Goal: Task Accomplishment & Management: Use online tool/utility

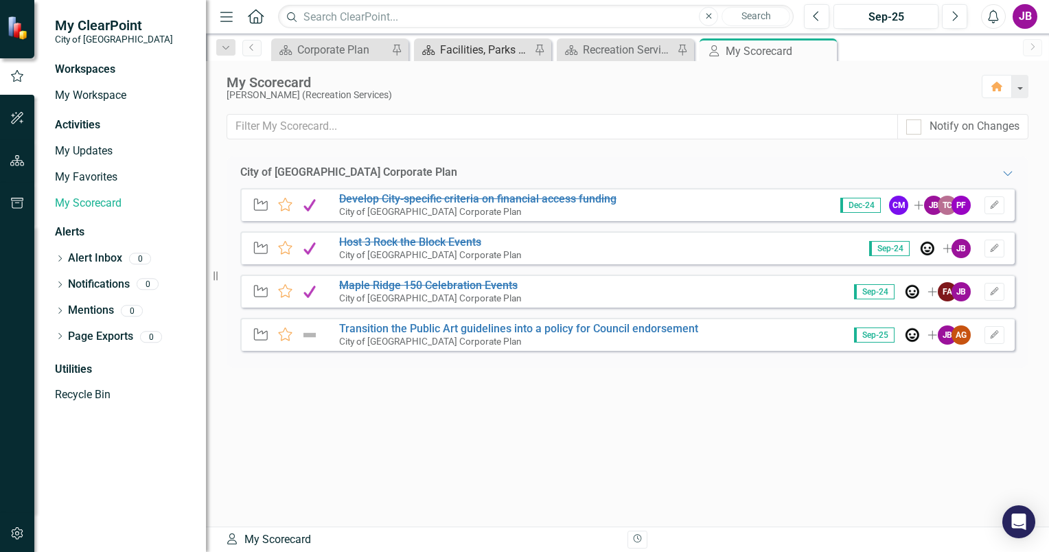
click at [462, 51] on div "Facilities, Parks and Properties" at bounding box center [485, 49] width 91 height 17
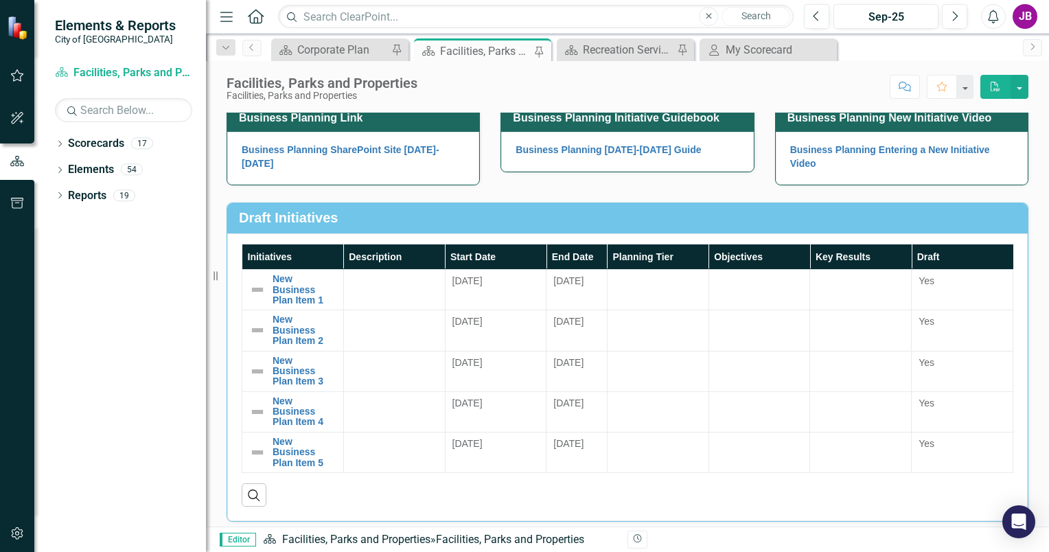
scroll to position [137, 0]
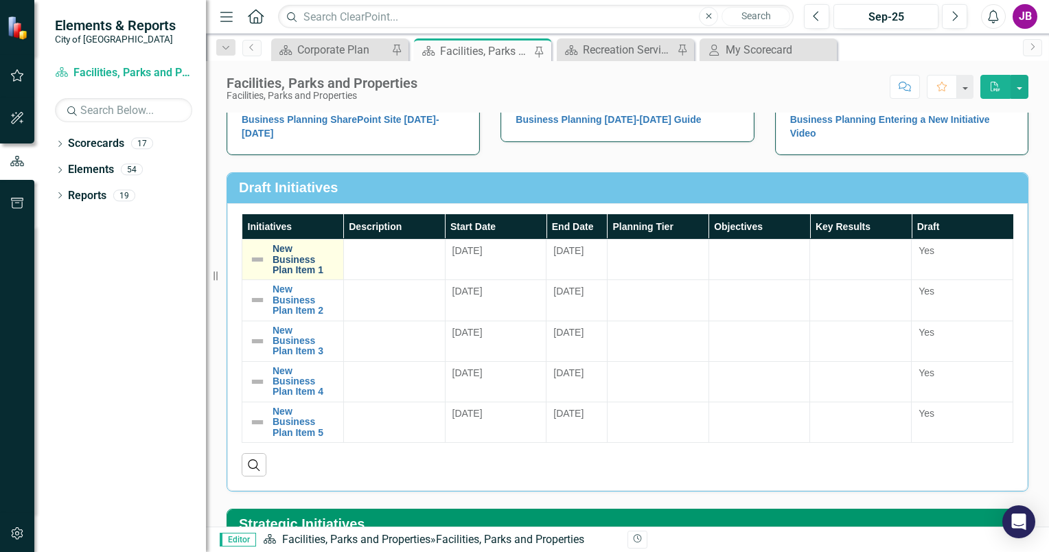
click at [300, 258] on link "New Business Plan Item 1" at bounding box center [305, 260] width 64 height 32
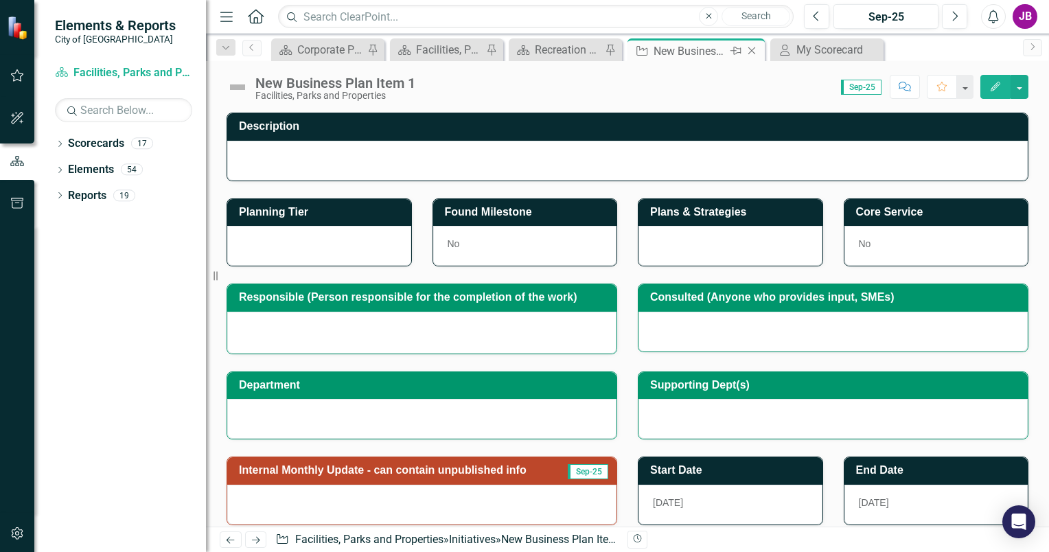
click at [749, 47] on icon at bounding box center [753, 51] width 8 height 8
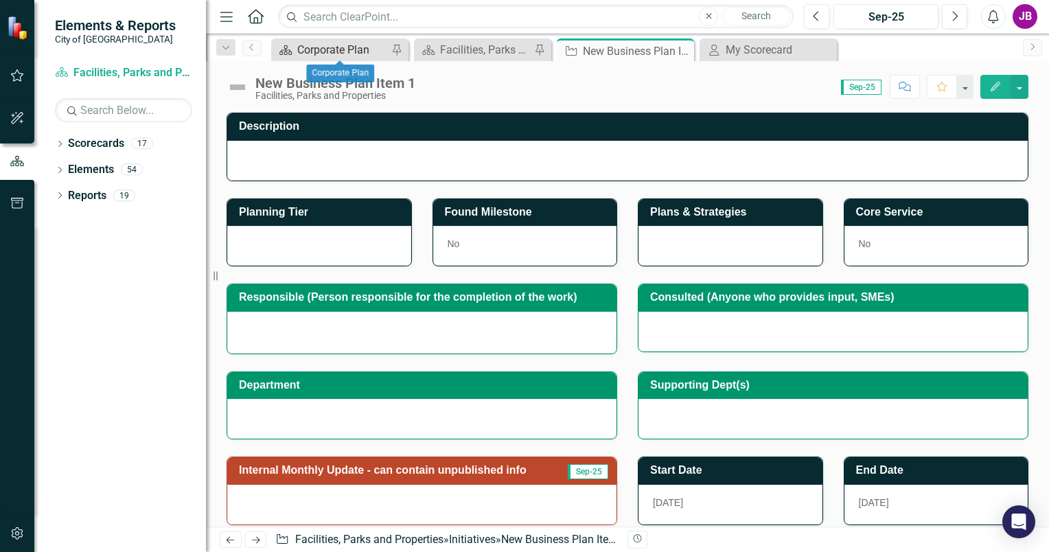
click at [308, 56] on div "Corporate Plan" at bounding box center [342, 49] width 91 height 17
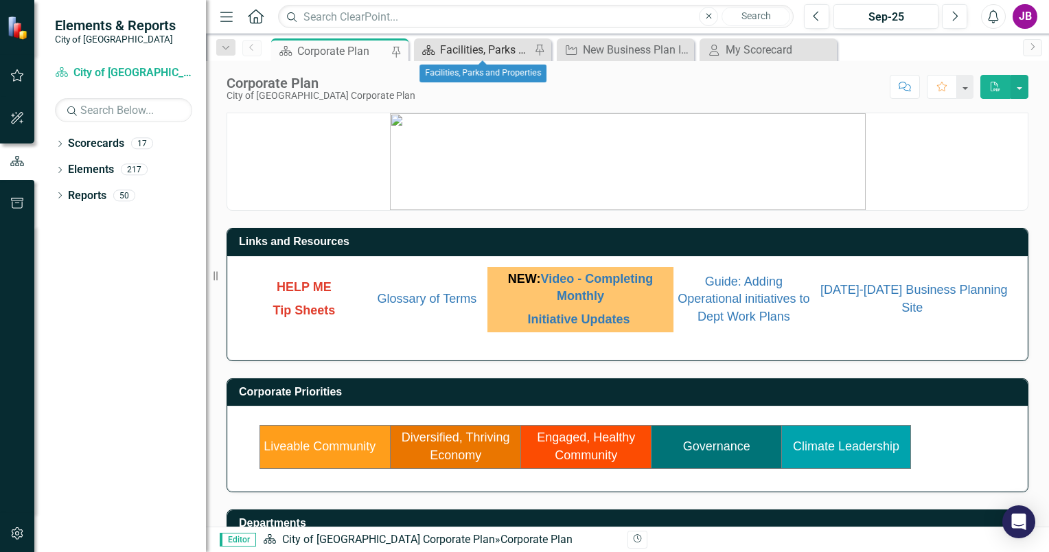
click at [452, 46] on div "Facilities, Parks and Properties" at bounding box center [485, 49] width 91 height 17
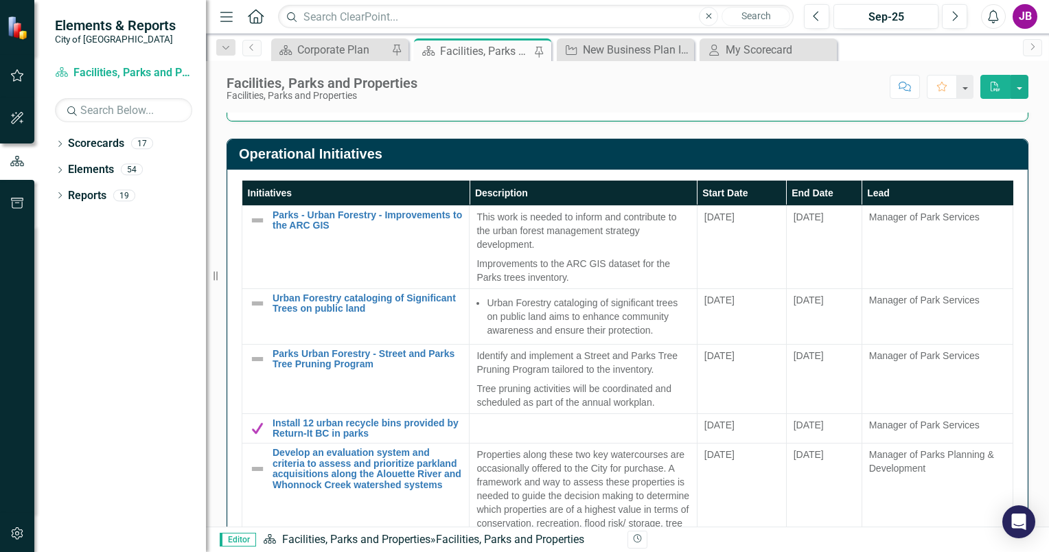
scroll to position [1099, 0]
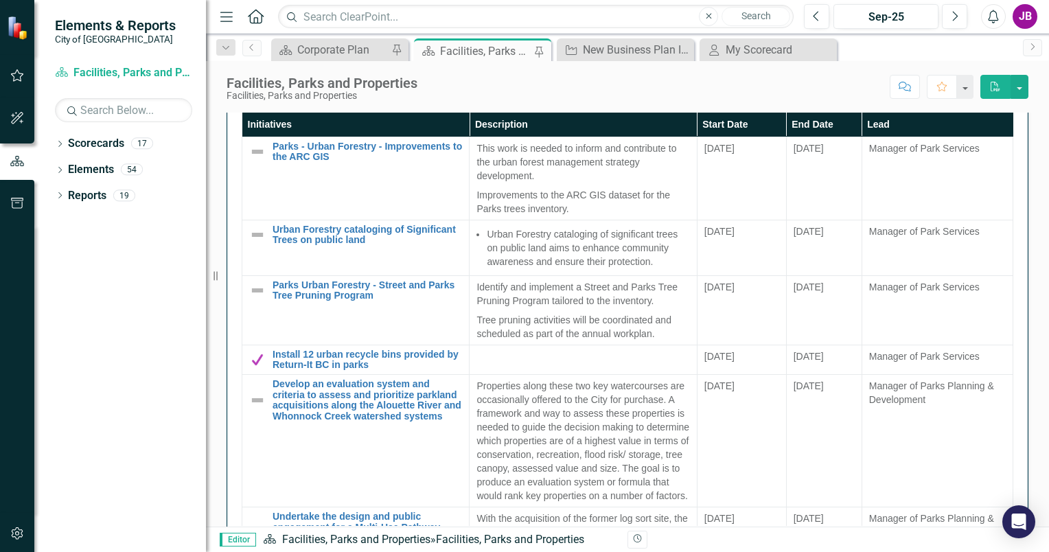
drag, startPoint x: 211, startPoint y: 277, endPoint x: 127, endPoint y: 279, distance: 83.8
click at [127, 279] on div "Elements & Reports City of Maple Ridge Scorecard Facilities, Parks and Properti…" at bounding box center [103, 276] width 206 height 552
drag, startPoint x: 217, startPoint y: 277, endPoint x: 135, endPoint y: 273, distance: 82.5
click at [135, 273] on div "Elements & Reports City of Maple Ridge Scorecard Facilities, Parks and Properti…" at bounding box center [103, 276] width 206 height 552
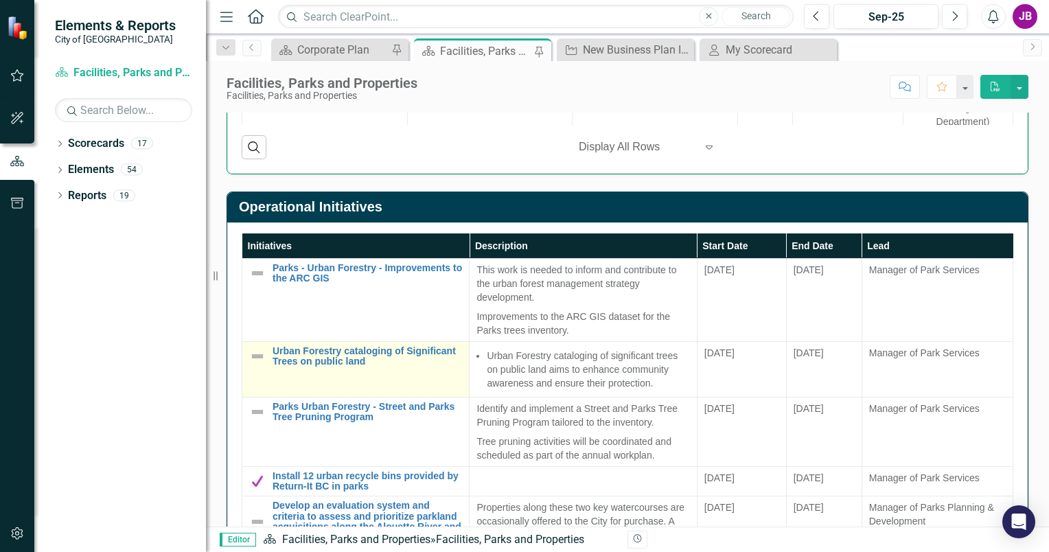
scroll to position [962, 0]
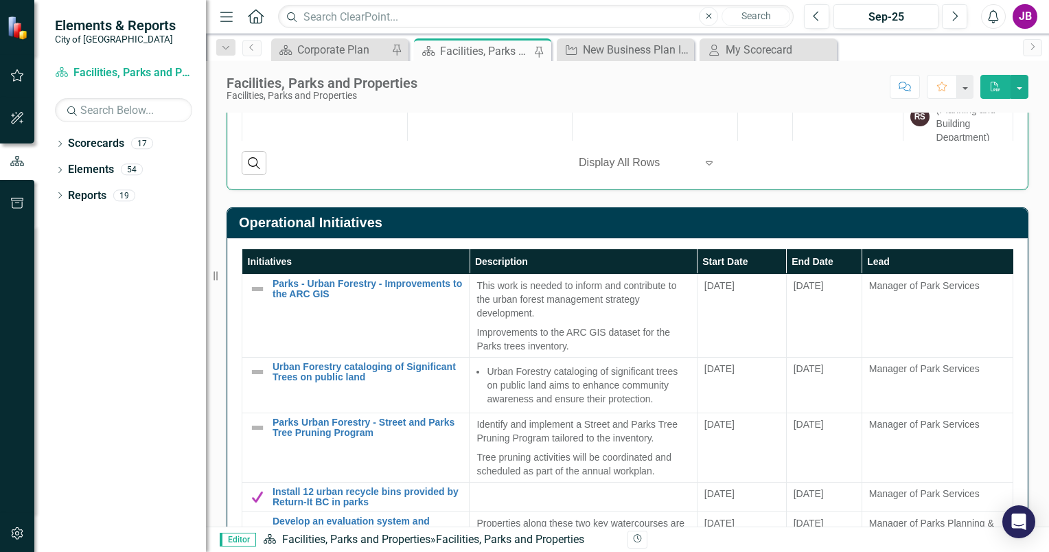
click at [595, 161] on div at bounding box center [637, 163] width 117 height 19
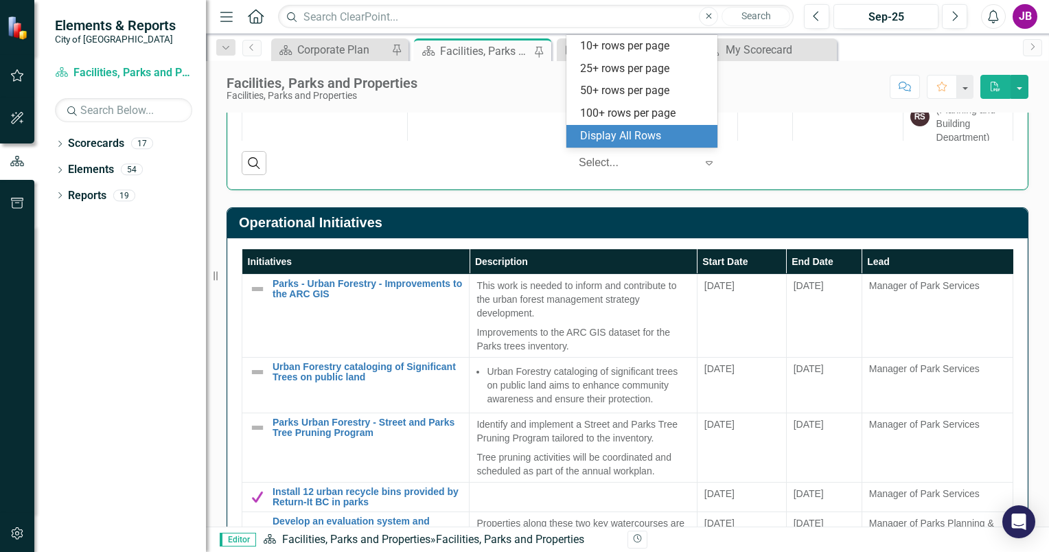
click at [613, 135] on div "Display All Rows" at bounding box center [644, 136] width 129 height 16
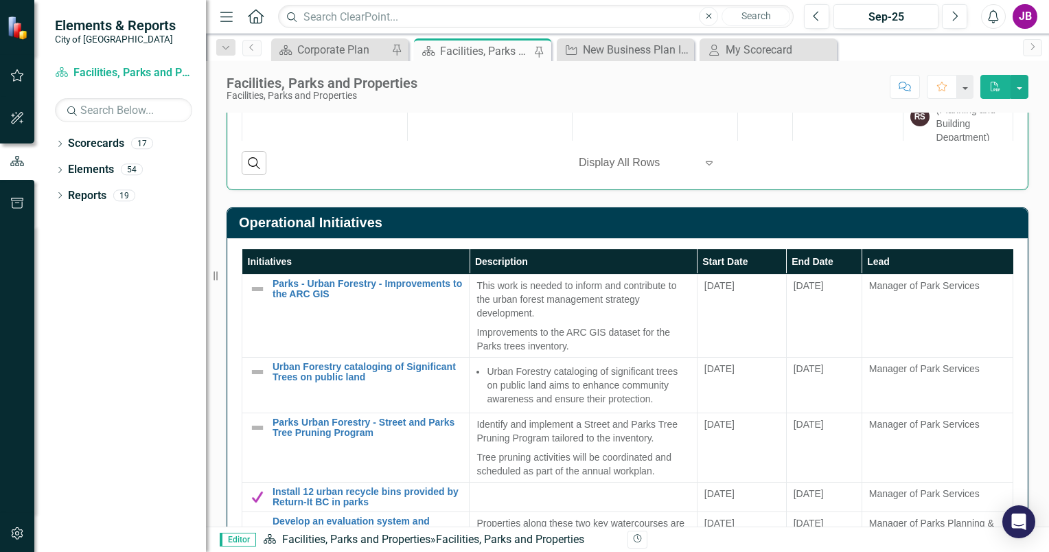
click at [238, 192] on div "Operational Initiatives Initiatives Description Start Date End Date Lead Parks …" at bounding box center [627, 451] width 823 height 522
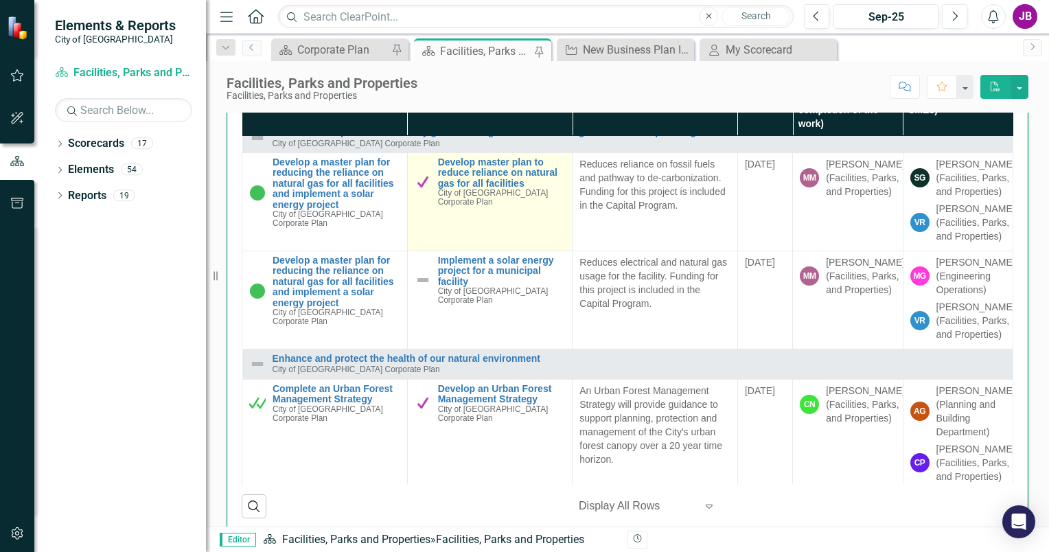
scroll to position [69, 0]
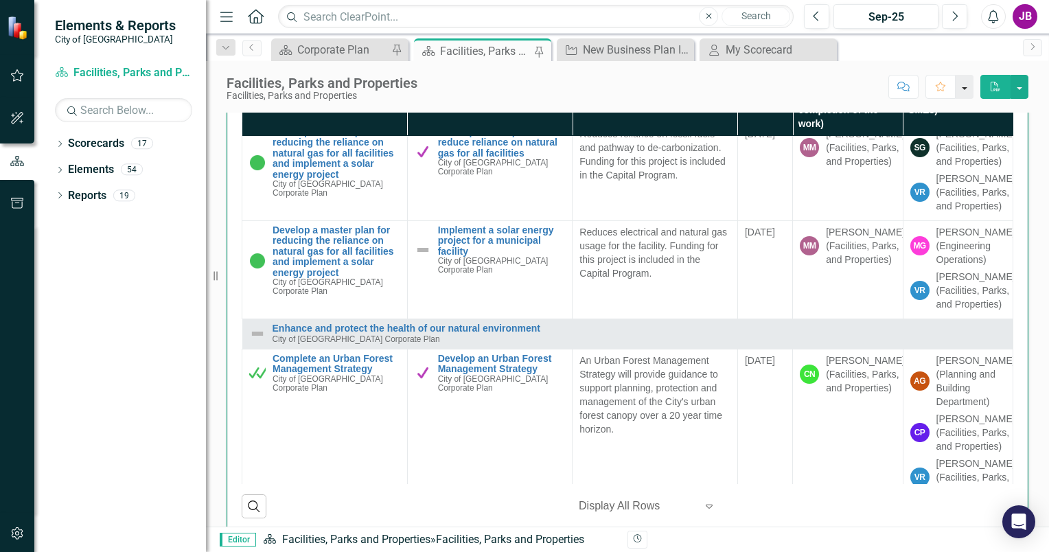
click at [964, 84] on button "button" at bounding box center [965, 87] width 18 height 24
click at [1016, 84] on button "button" at bounding box center [1020, 87] width 18 height 24
click at [588, 85] on div "Score: N/A Sep-25 Completed Comment Favorite PDF" at bounding box center [726, 86] width 604 height 23
click at [816, 14] on icon "button" at bounding box center [816, 16] width 5 height 10
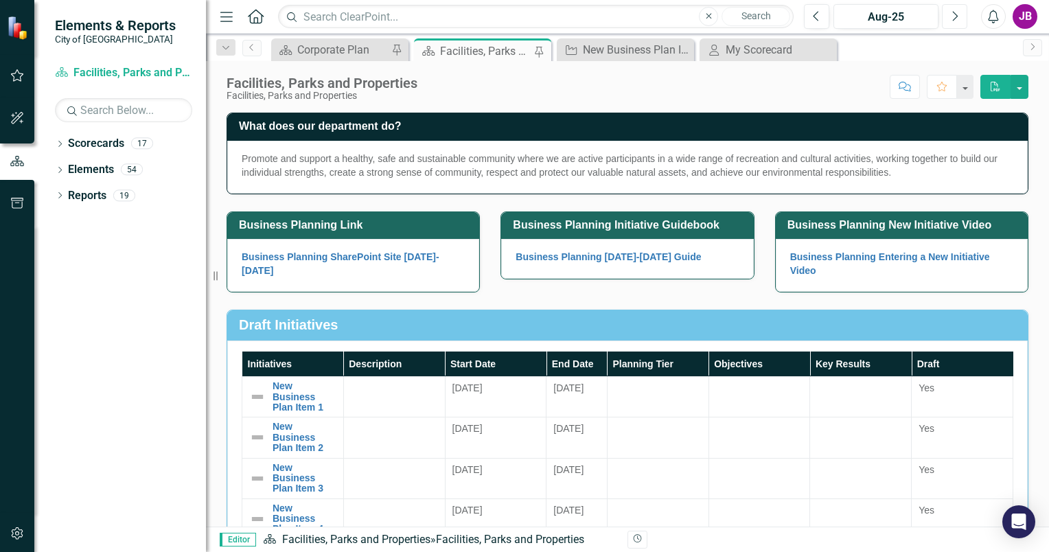
click at [955, 14] on icon "Next" at bounding box center [955, 16] width 8 height 12
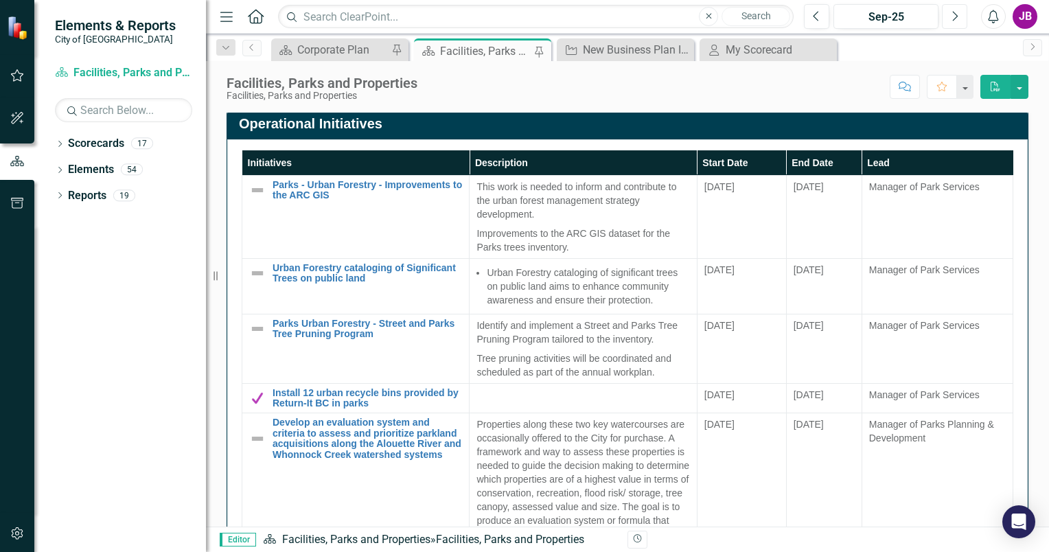
scroll to position [1027, 0]
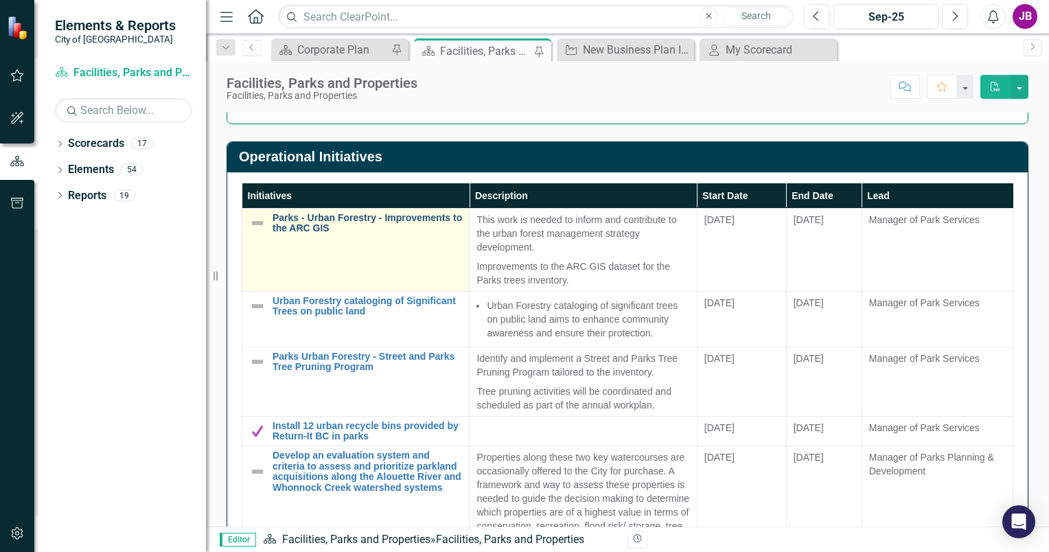
click at [337, 220] on link "Parks - Urban Forestry - Improvements to the ARC GIS" at bounding box center [368, 223] width 190 height 21
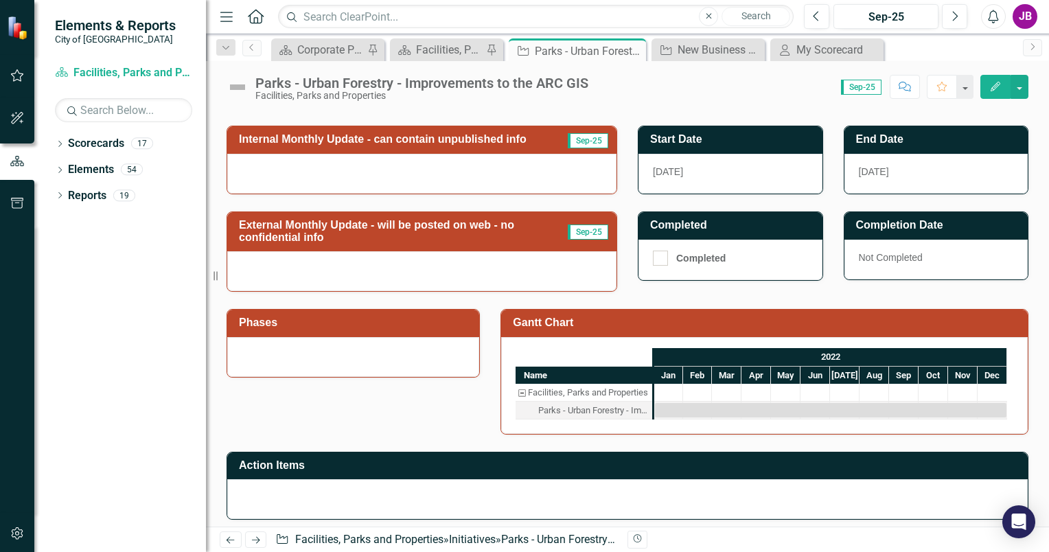
scroll to position [412, 0]
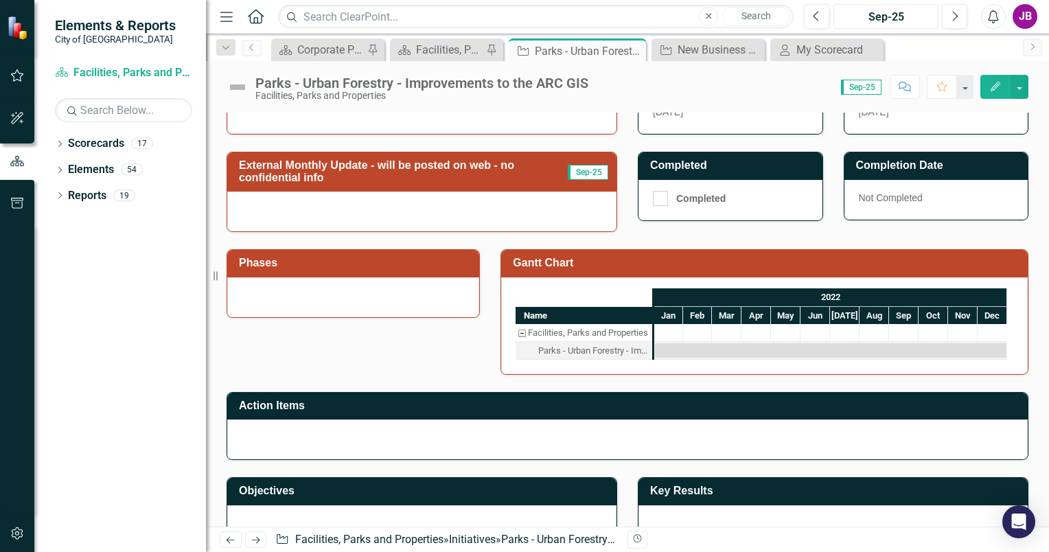
click at [880, 13] on div "Sep-25" at bounding box center [886, 17] width 95 height 16
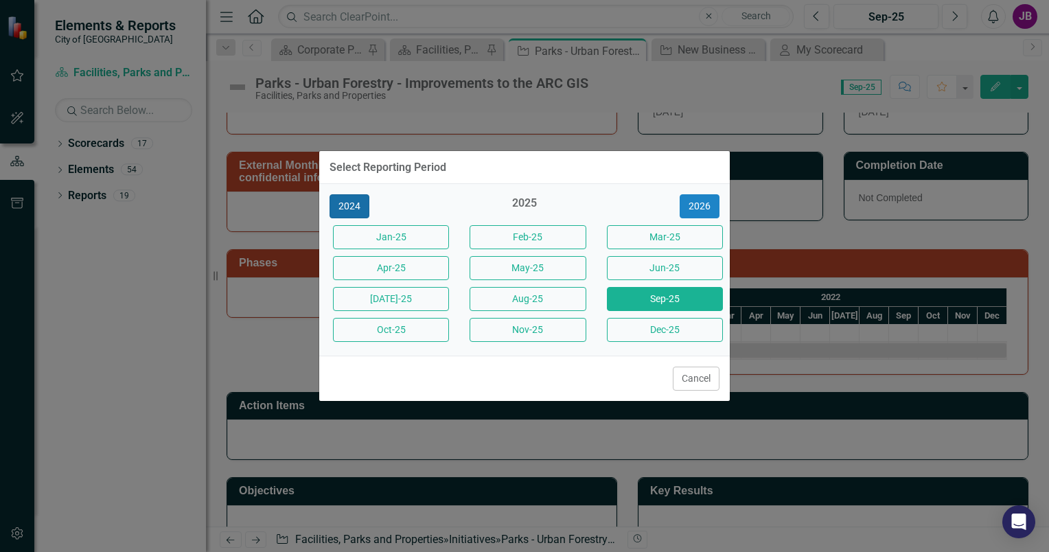
click at [364, 209] on button "2024" at bounding box center [350, 206] width 40 height 24
click at [352, 209] on button "2023" at bounding box center [350, 206] width 40 height 24
click at [352, 209] on button "2022" at bounding box center [350, 206] width 40 height 24
click at [353, 203] on button "2021" at bounding box center [350, 206] width 40 height 24
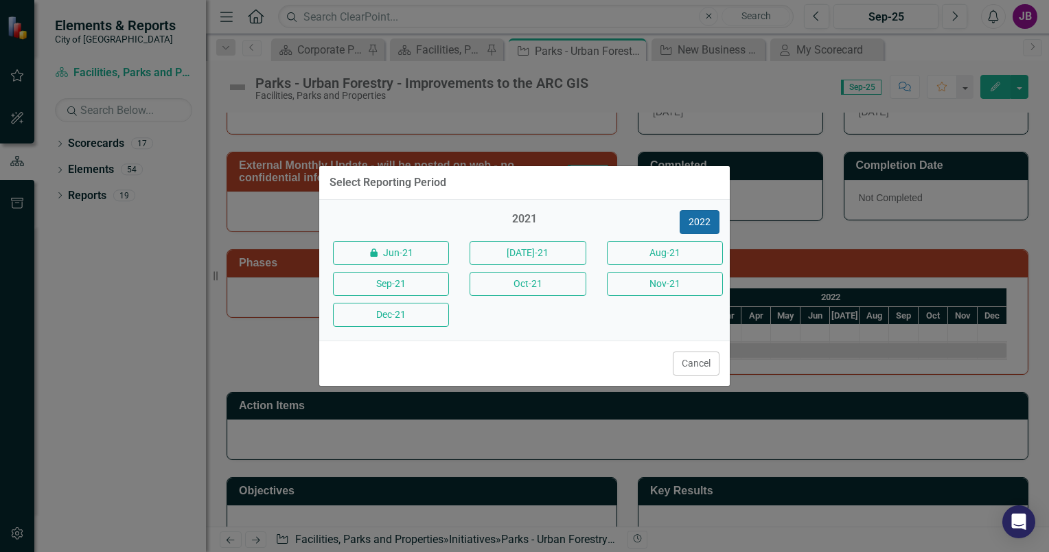
click at [695, 222] on button "2022" at bounding box center [700, 222] width 40 height 24
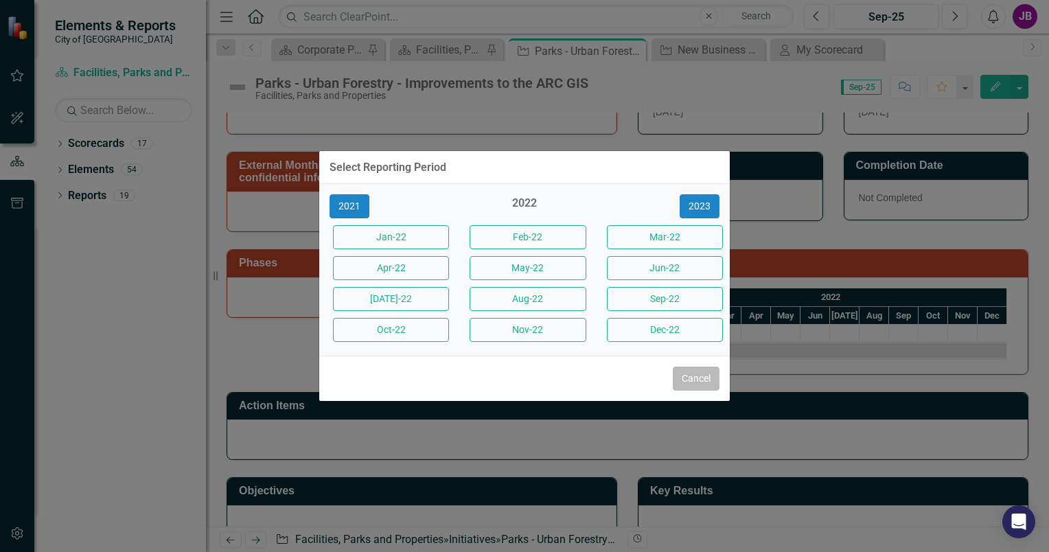
click at [690, 378] on button "Cancel" at bounding box center [696, 379] width 47 height 24
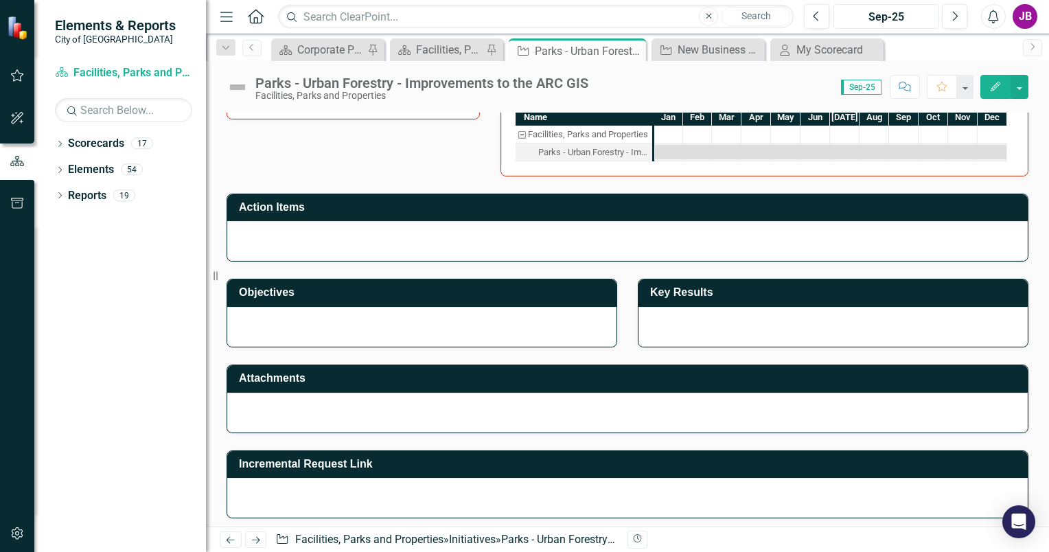
scroll to position [611, 0]
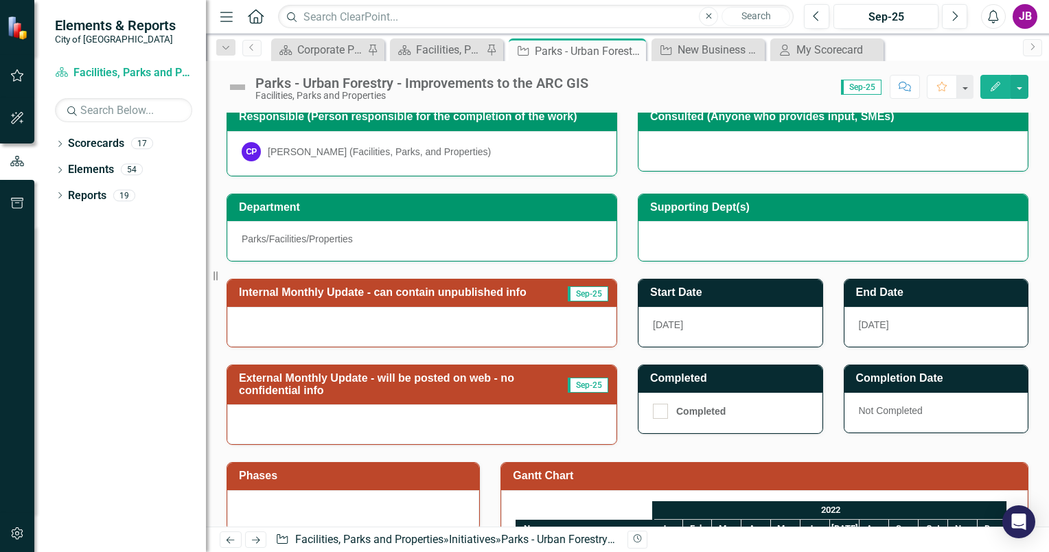
scroll to position [206, 0]
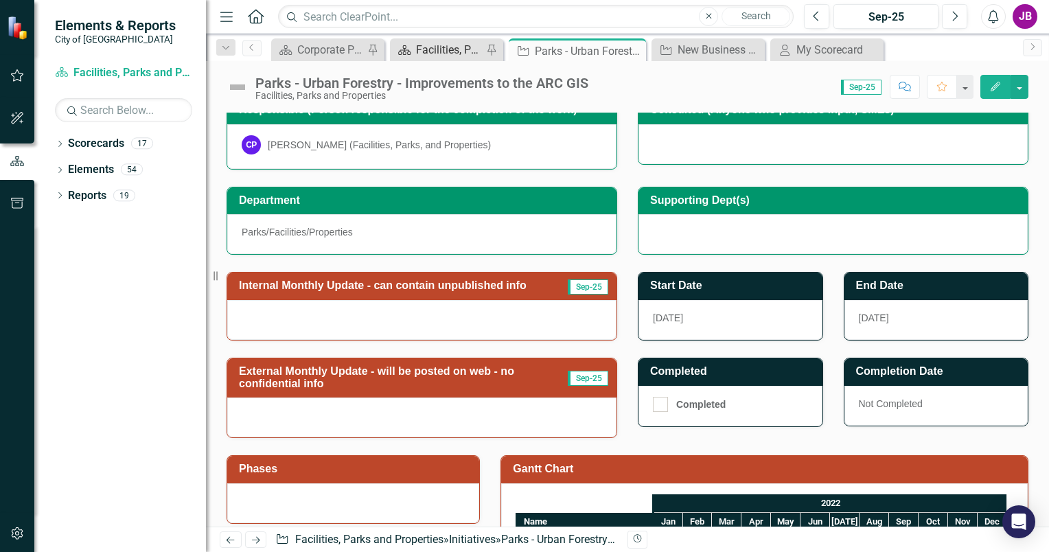
click at [452, 49] on div "Facilities, Parks and Properties" at bounding box center [449, 49] width 67 height 17
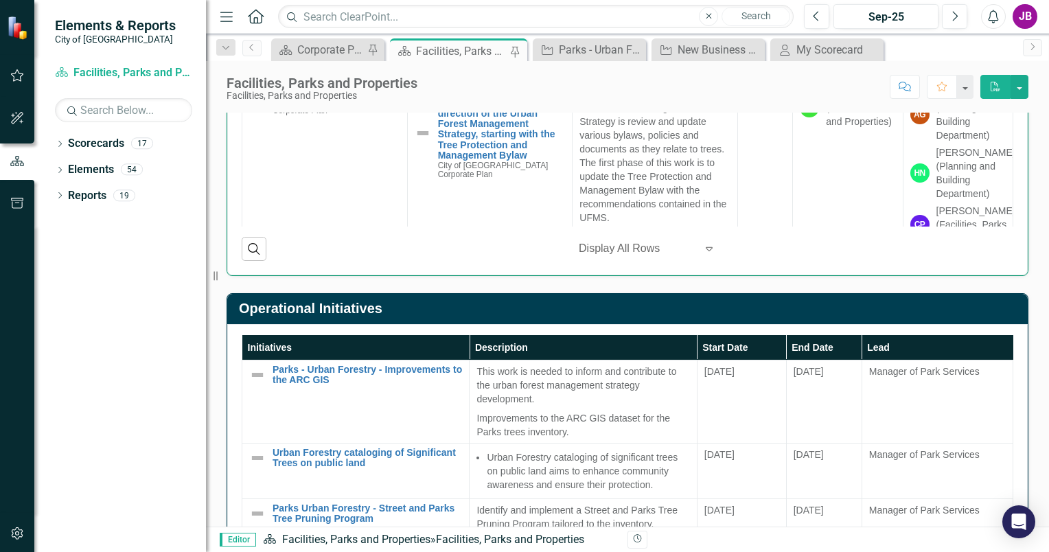
scroll to position [893, 0]
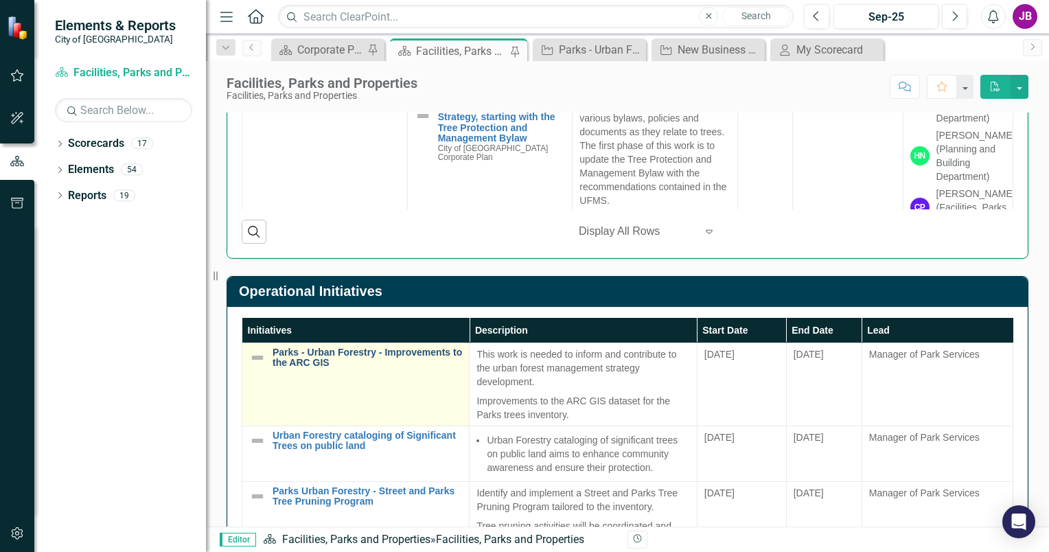
click at [333, 354] on link "Parks - Urban Forestry - Improvements to the ARC GIS" at bounding box center [368, 358] width 190 height 21
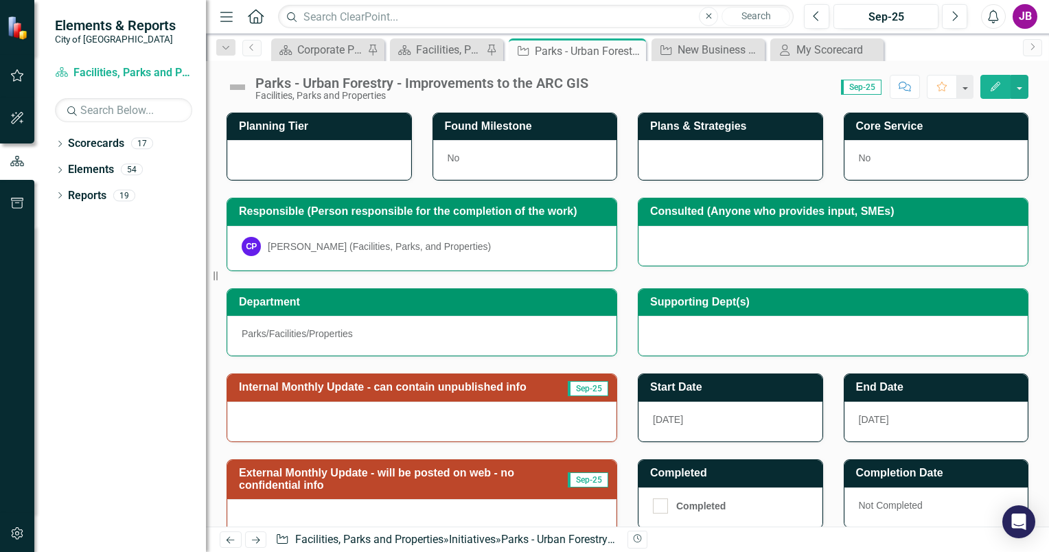
scroll to position [206, 0]
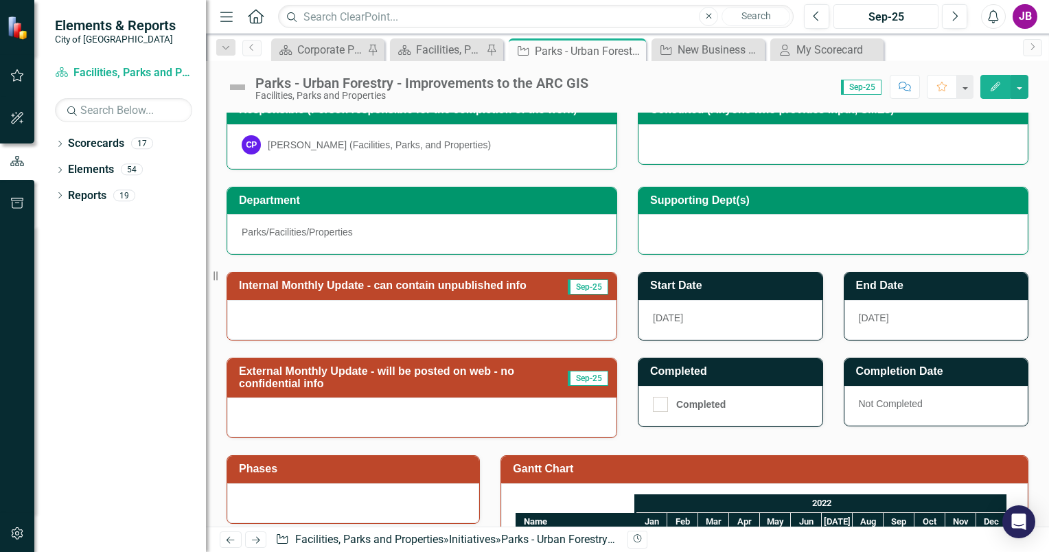
click at [894, 9] on div "Sep-25" at bounding box center [886, 17] width 95 height 16
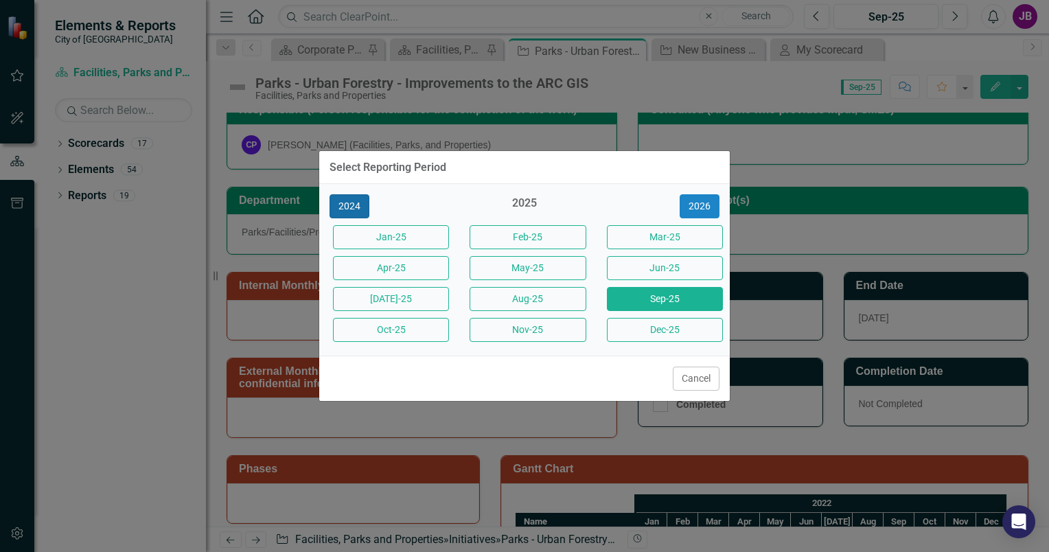
click at [349, 212] on button "2024" at bounding box center [350, 206] width 40 height 24
click at [349, 205] on button "2023" at bounding box center [350, 206] width 40 height 24
click at [350, 205] on button "2022" at bounding box center [350, 206] width 40 height 24
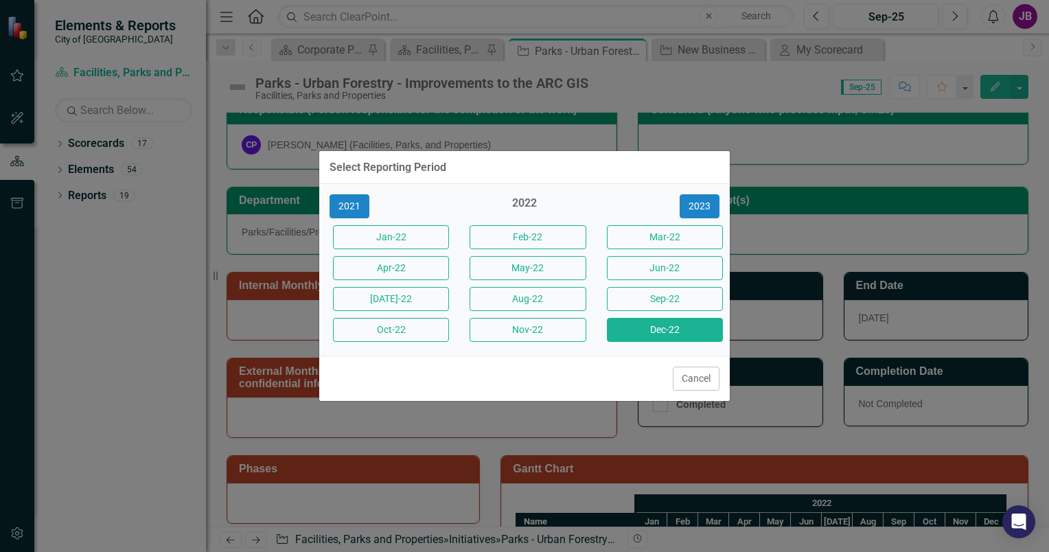
click at [646, 333] on button "Dec-22" at bounding box center [665, 330] width 116 height 24
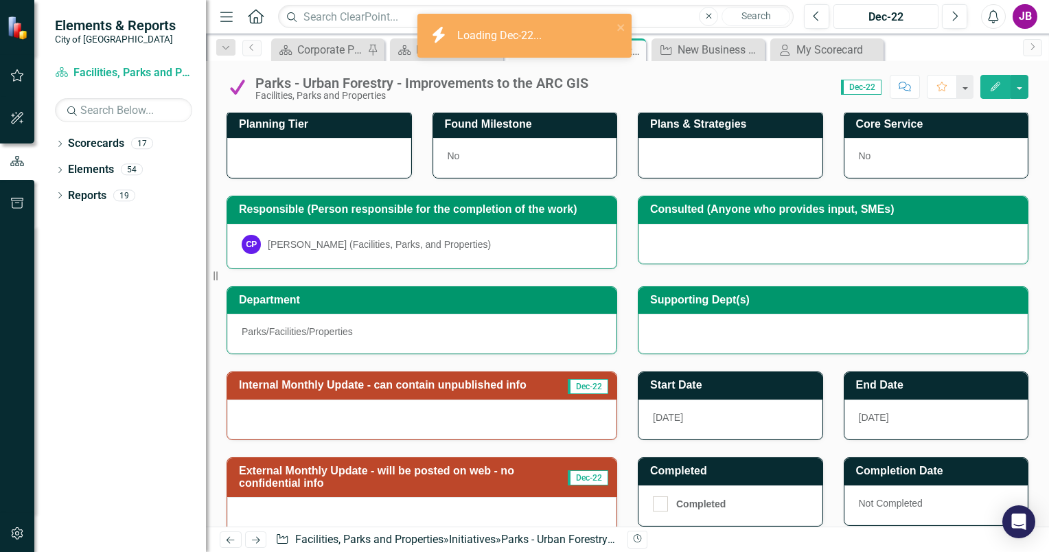
scroll to position [137, 0]
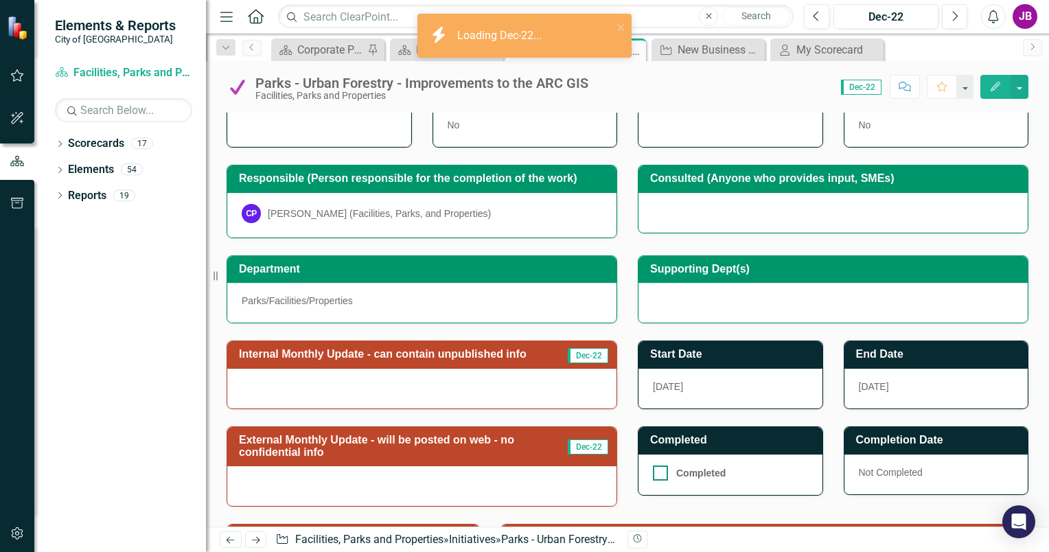
click at [655, 475] on div at bounding box center [660, 473] width 15 height 15
click at [655, 475] on input "Completed" at bounding box center [657, 470] width 9 height 9
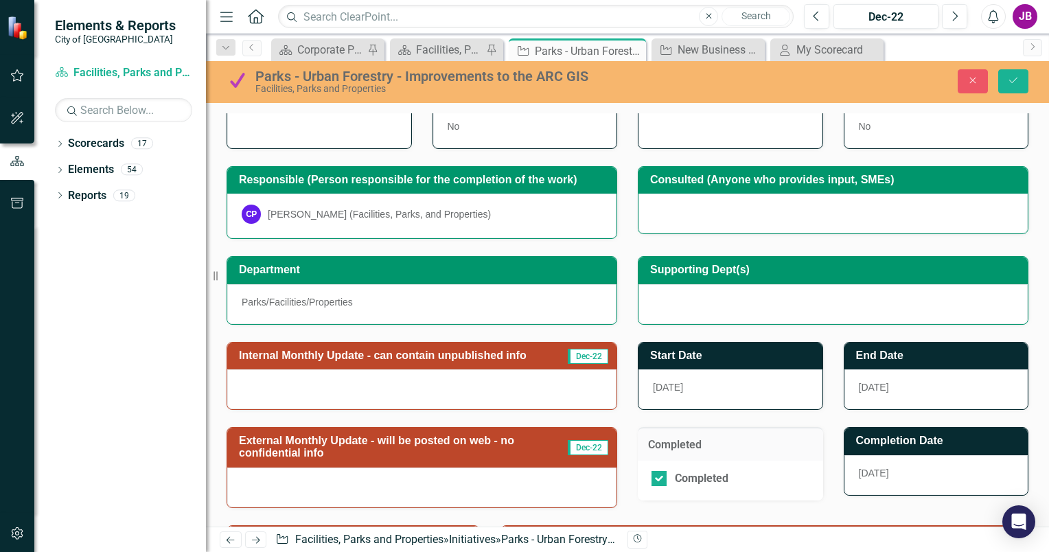
click at [882, 474] on span "[DATE]" at bounding box center [874, 473] width 30 height 11
click at [655, 474] on input "Completed" at bounding box center [656, 475] width 9 height 9
checkbox input "false"
click at [878, 23] on div "Dec-22" at bounding box center [886, 17] width 95 height 16
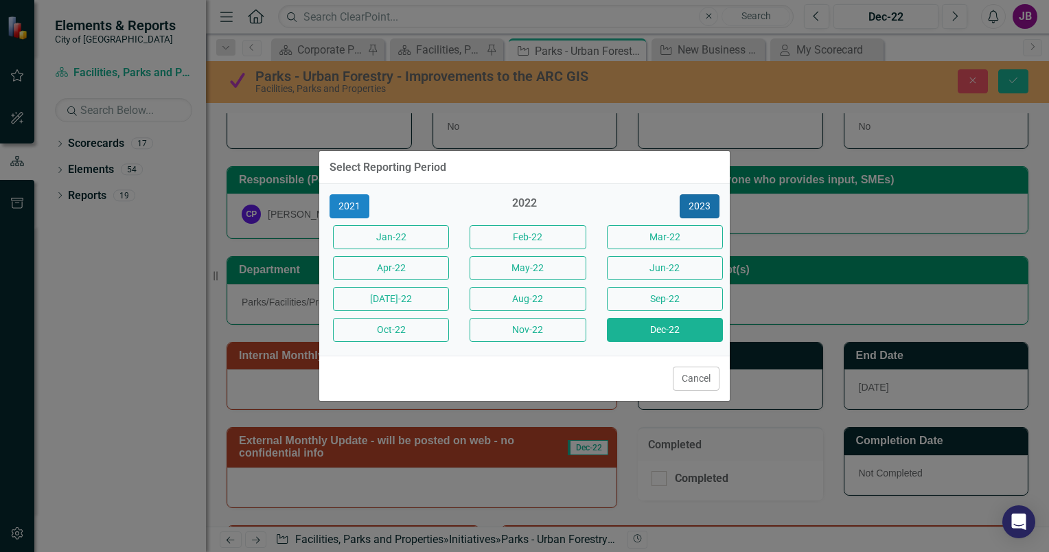
click at [691, 212] on button "2023" at bounding box center [700, 206] width 40 height 24
click at [694, 208] on button "2024" at bounding box center [700, 206] width 40 height 24
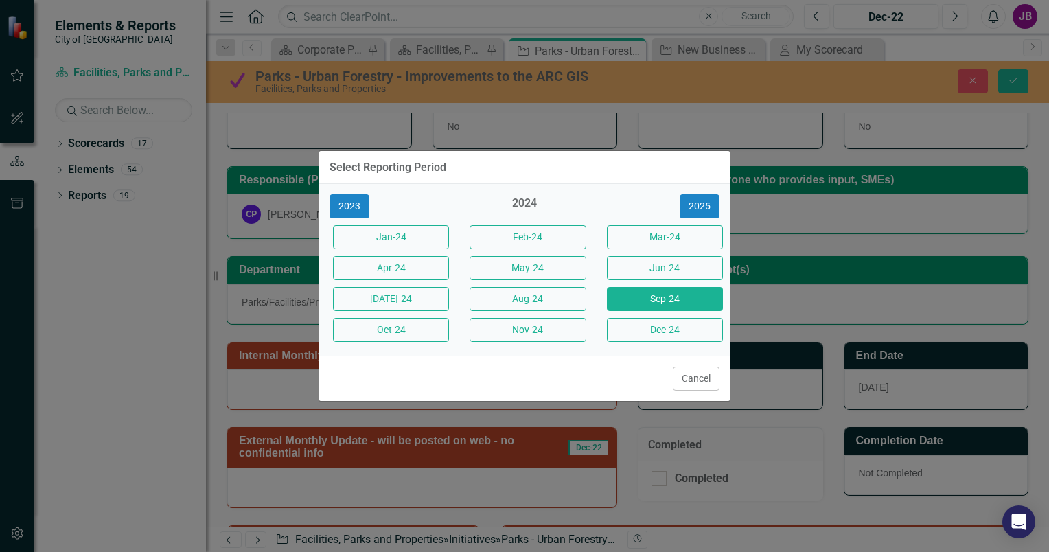
click at [662, 295] on button "Sep-24" at bounding box center [665, 299] width 116 height 24
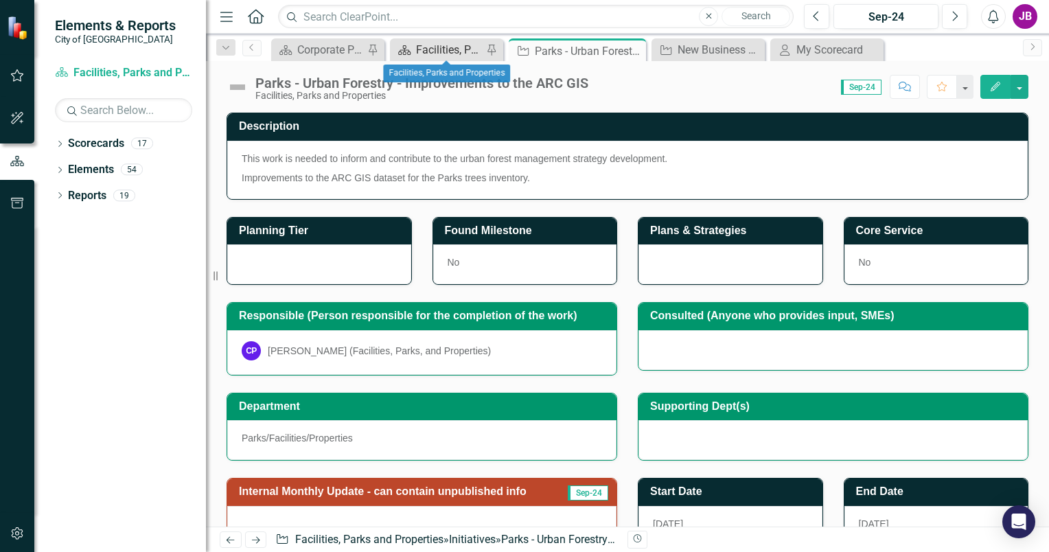
click at [411, 52] on icon at bounding box center [404, 50] width 12 height 10
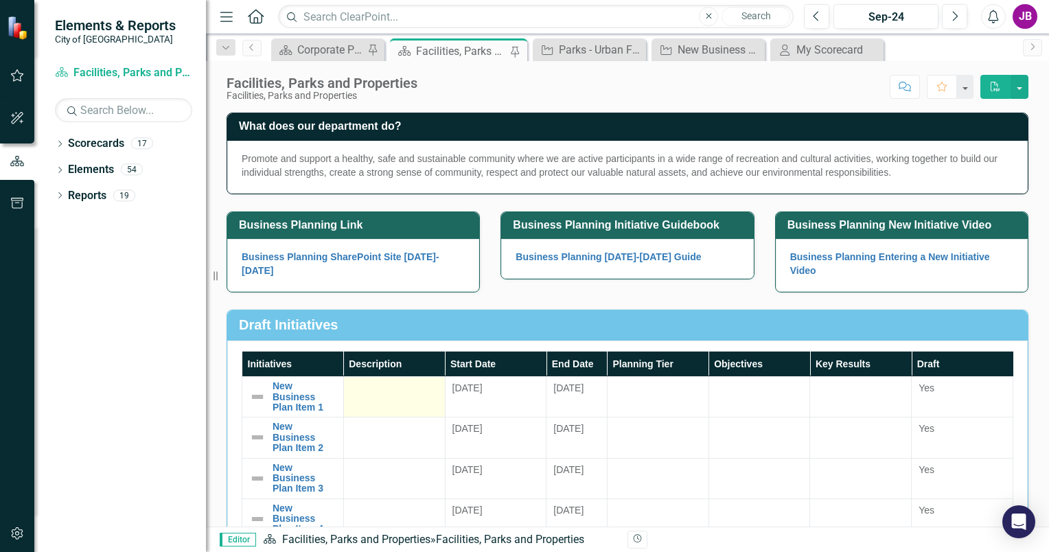
scroll to position [137, 0]
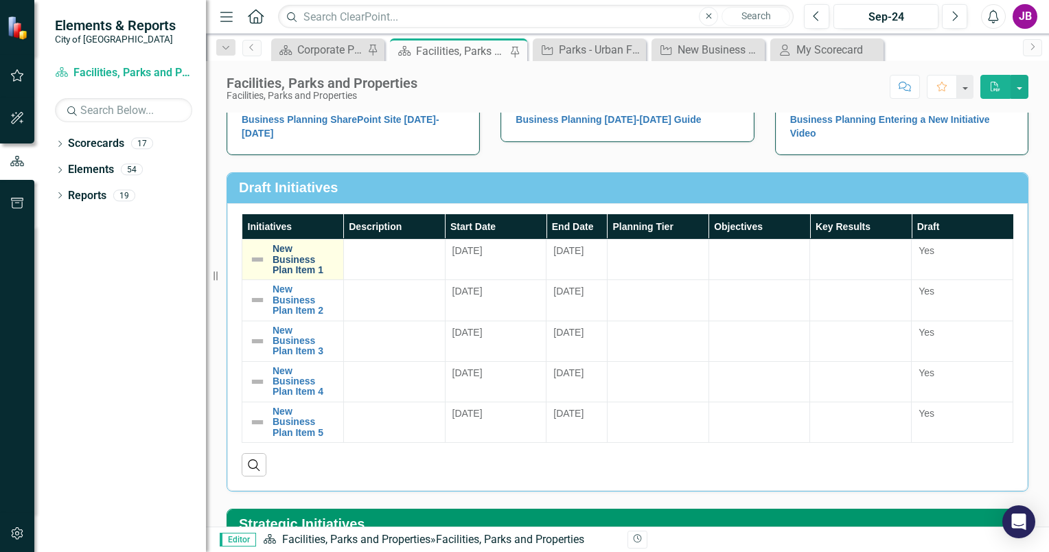
click at [306, 255] on link "New Business Plan Item 1" at bounding box center [305, 260] width 64 height 32
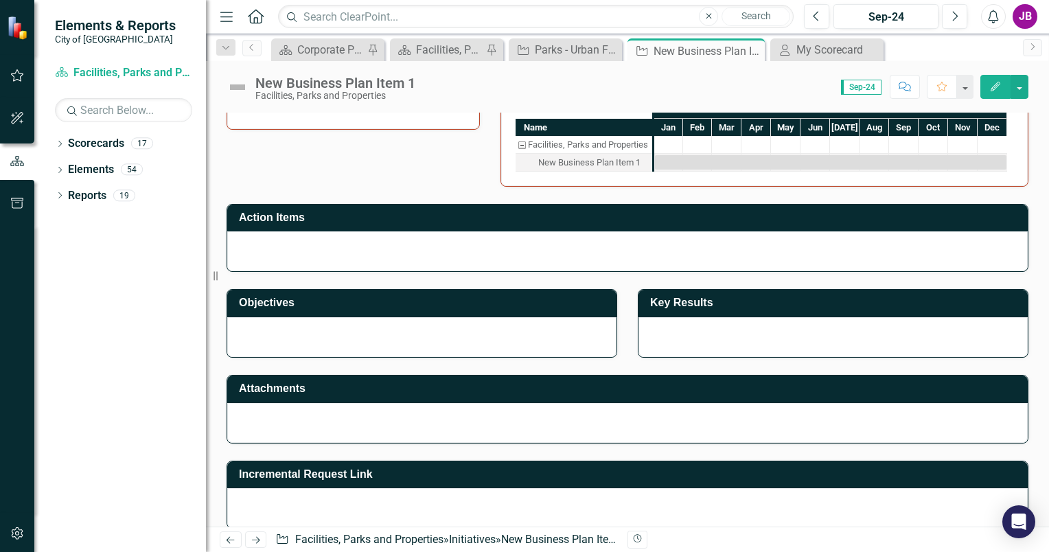
scroll to position [591, 0]
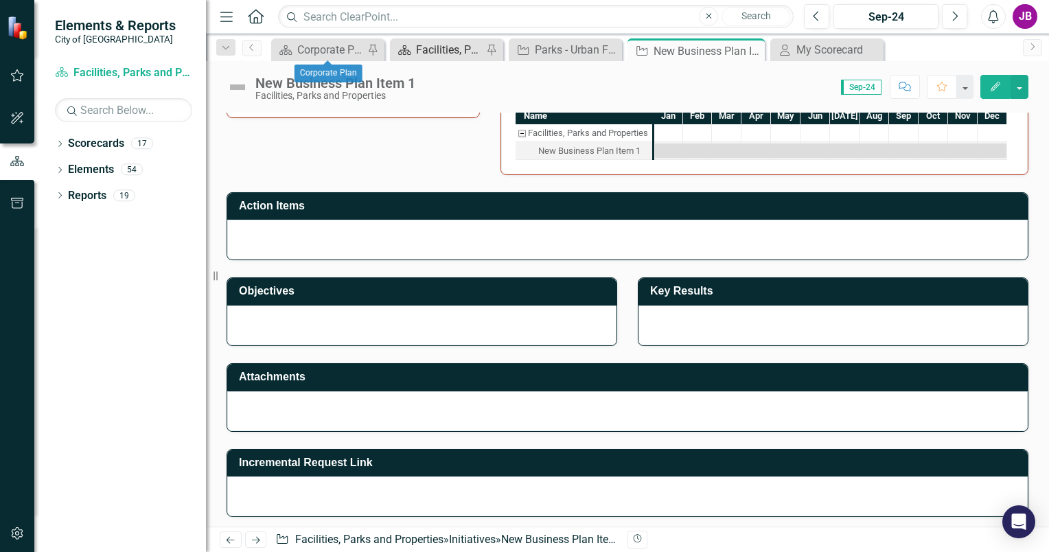
click at [417, 53] on div "Facilities, Parks and Properties" at bounding box center [449, 49] width 67 height 17
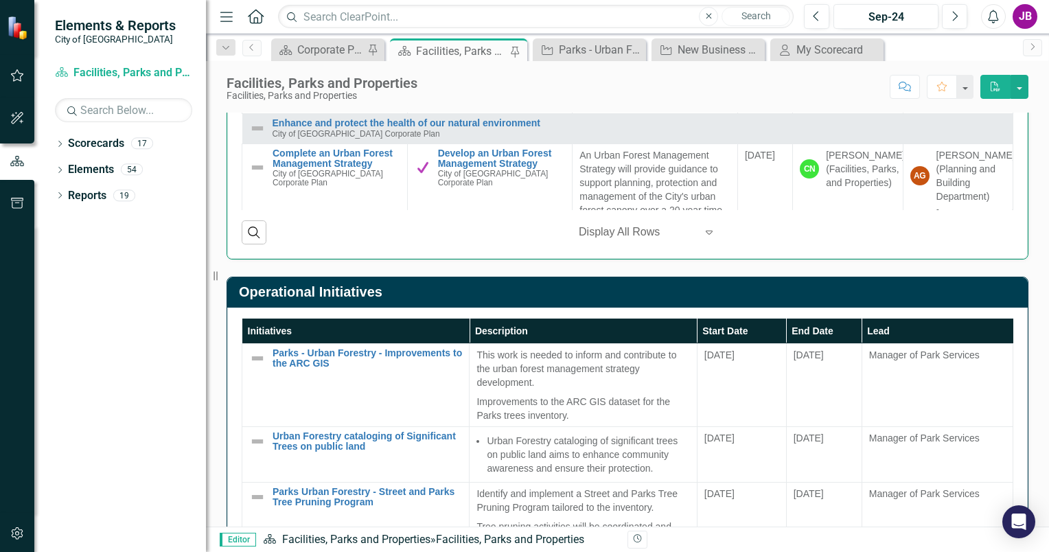
scroll to position [893, 0]
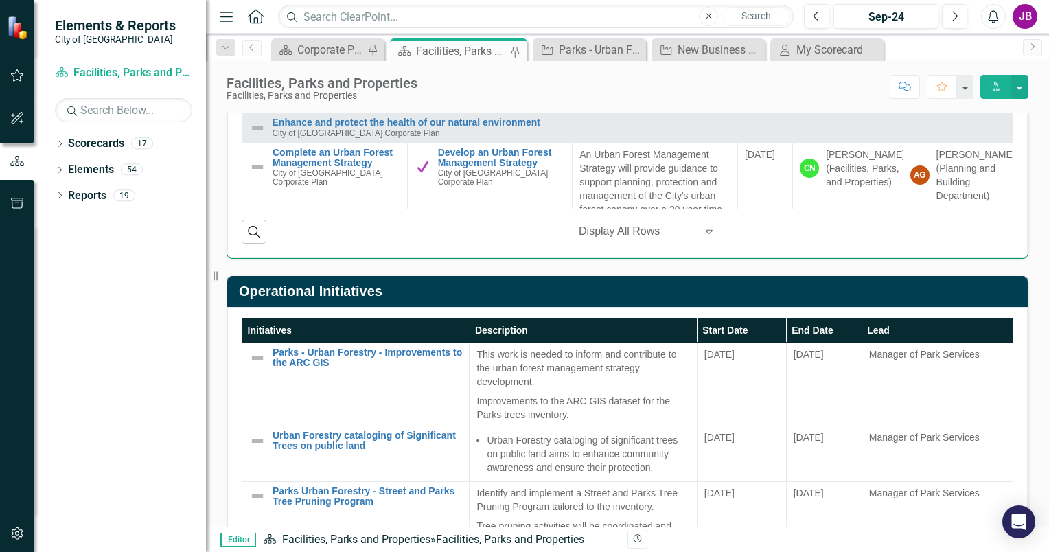
click at [317, 291] on h3 "Operational Initiatives" at bounding box center [630, 291] width 782 height 15
click at [386, 290] on h3 "Operational Initiatives" at bounding box center [630, 291] width 782 height 15
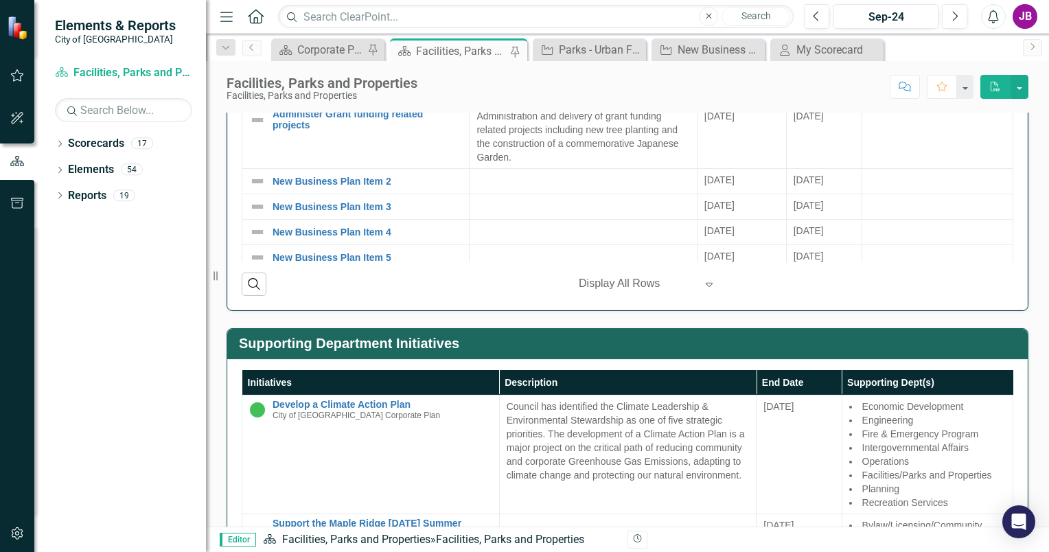
scroll to position [1374, 0]
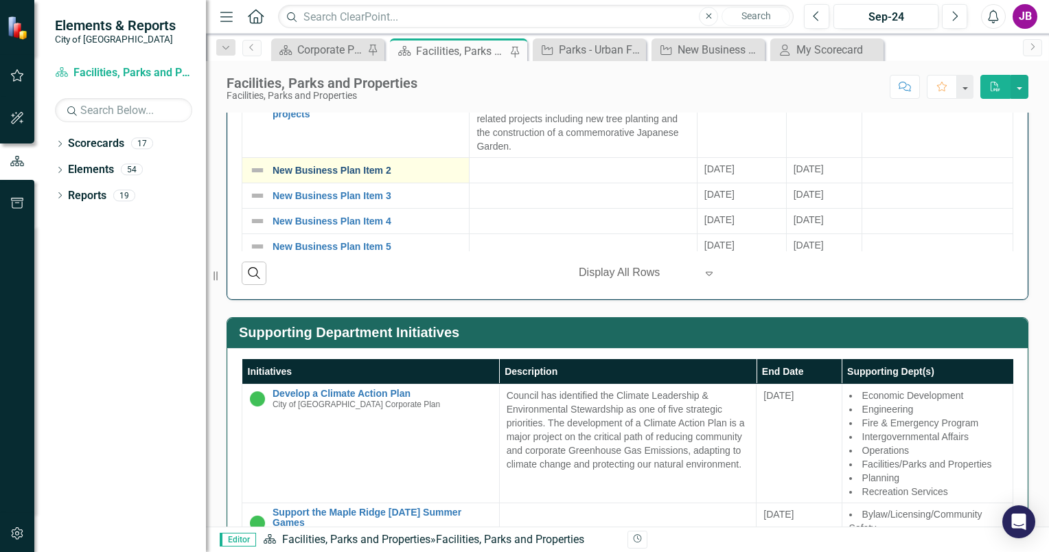
click at [297, 166] on link "New Business Plan Item 2" at bounding box center [368, 171] width 190 height 10
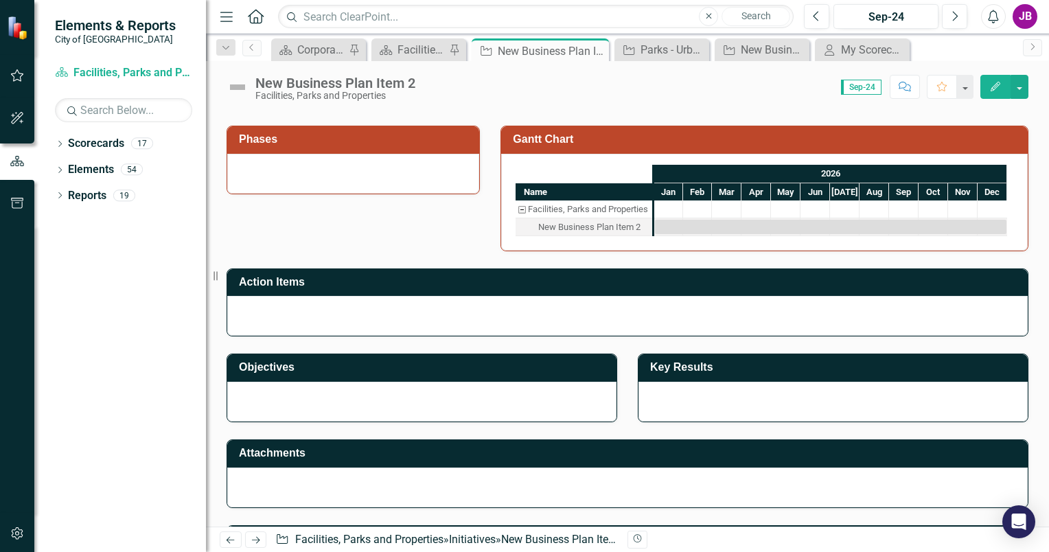
scroll to position [549, 0]
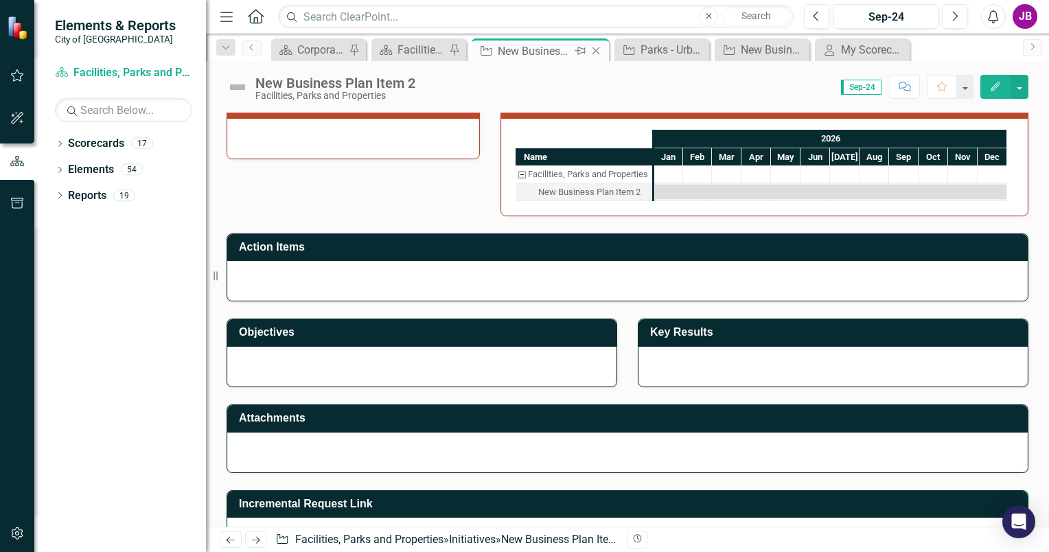
click at [596, 52] on icon "Close" at bounding box center [596, 50] width 14 height 11
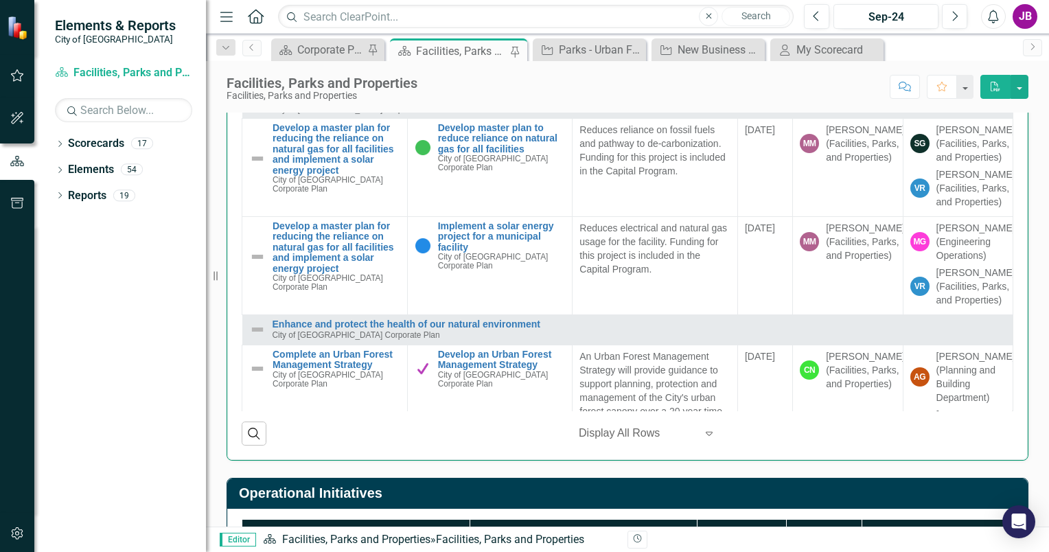
scroll to position [824, 0]
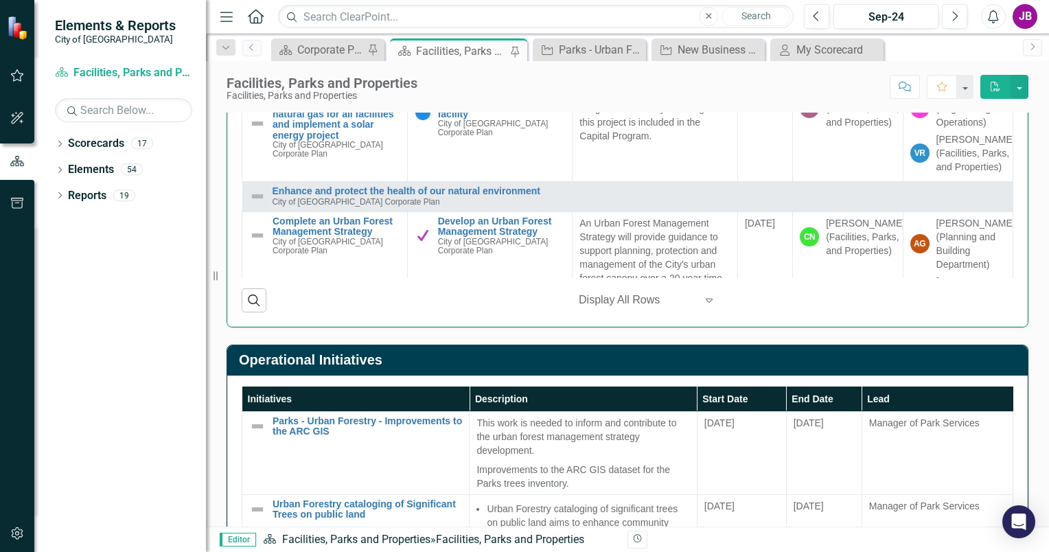
click at [701, 392] on th "Start Date" at bounding box center [741, 399] width 89 height 25
click at [734, 396] on th "Start Date Sort Ascending" at bounding box center [741, 399] width 89 height 25
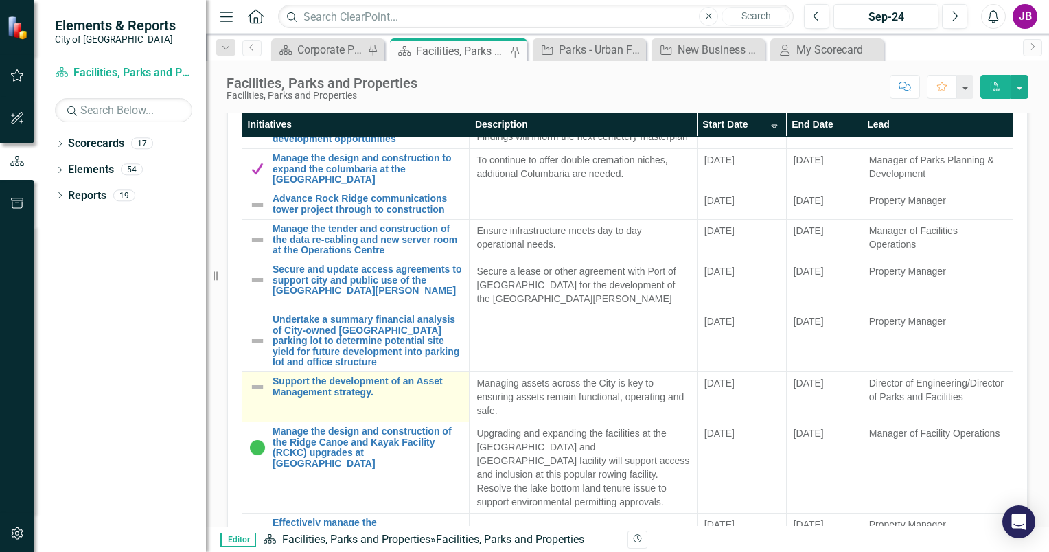
scroll to position [2591, 0]
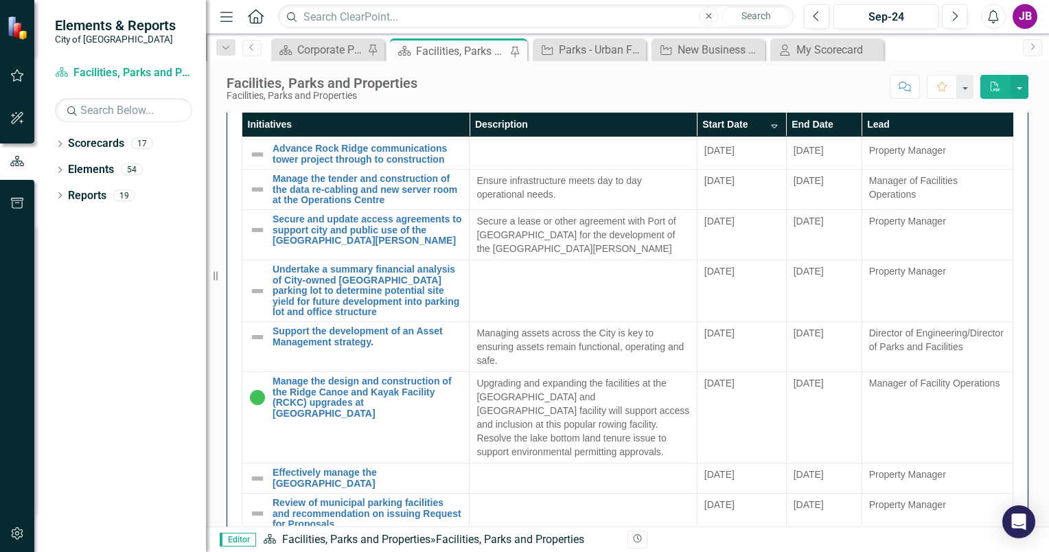
click at [714, 124] on th "Start Date Sort Descending" at bounding box center [741, 124] width 89 height 25
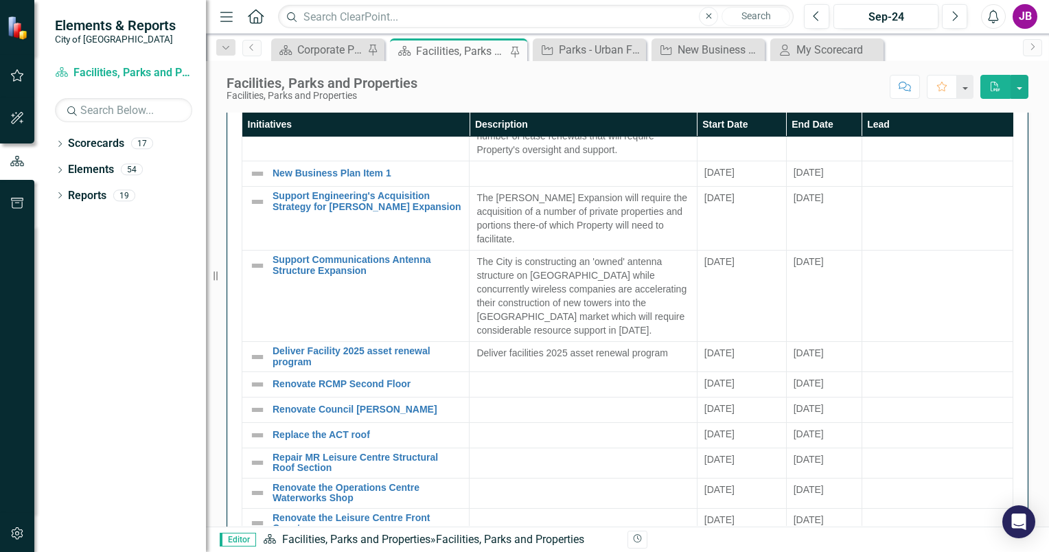
scroll to position [2179, 0]
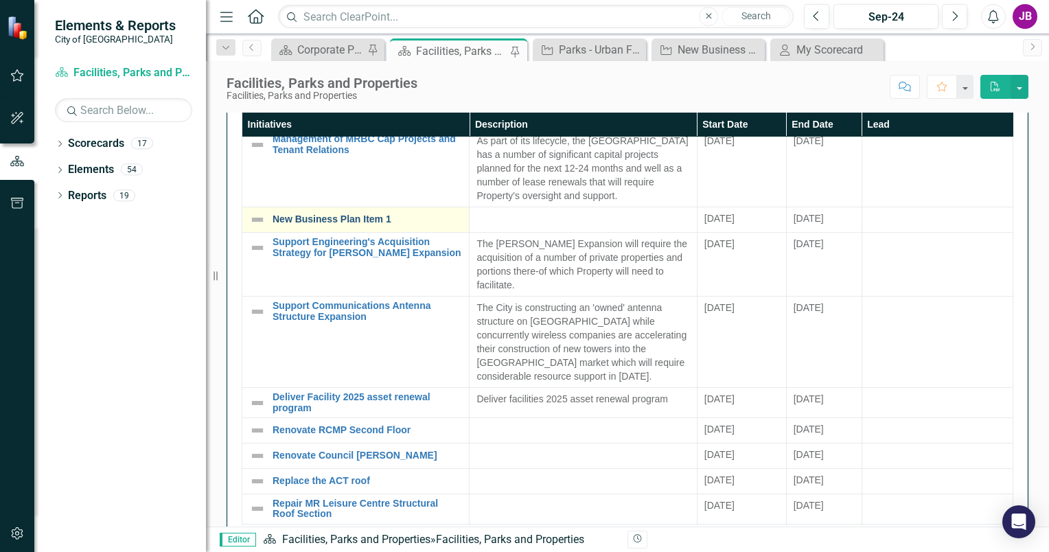
click at [339, 217] on link "New Business Plan Item 1" at bounding box center [368, 219] width 190 height 10
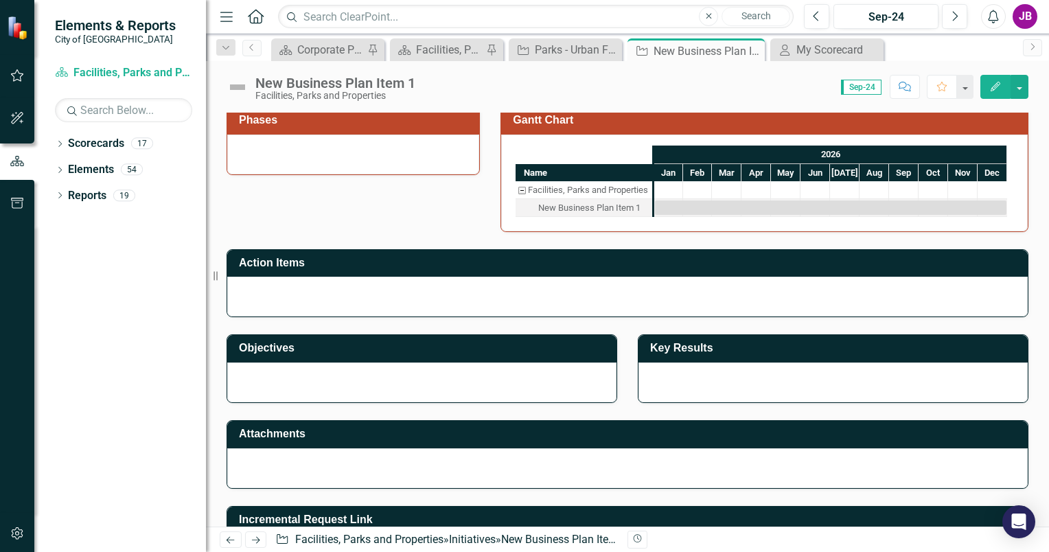
scroll to position [591, 0]
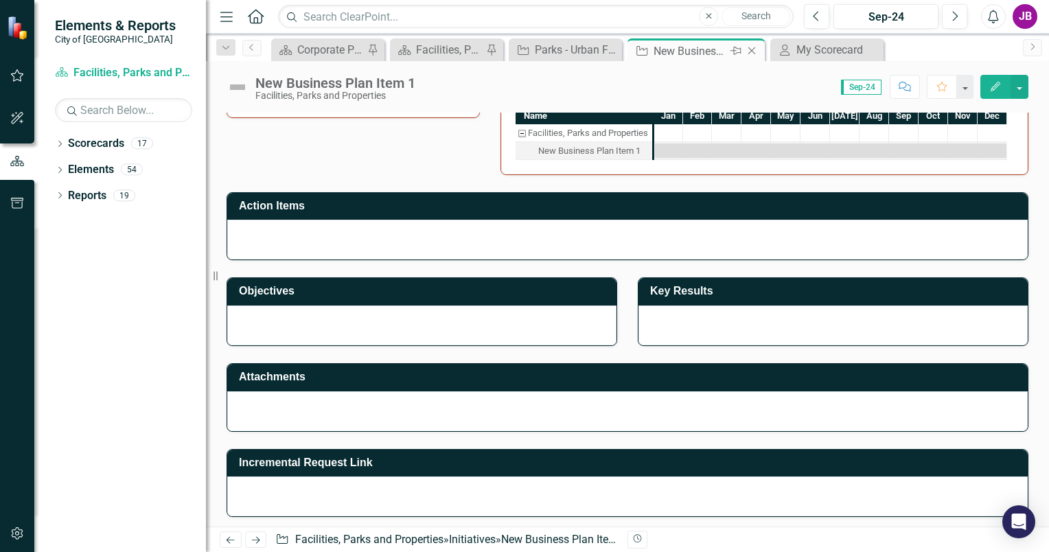
click at [751, 49] on icon at bounding box center [753, 51] width 8 height 8
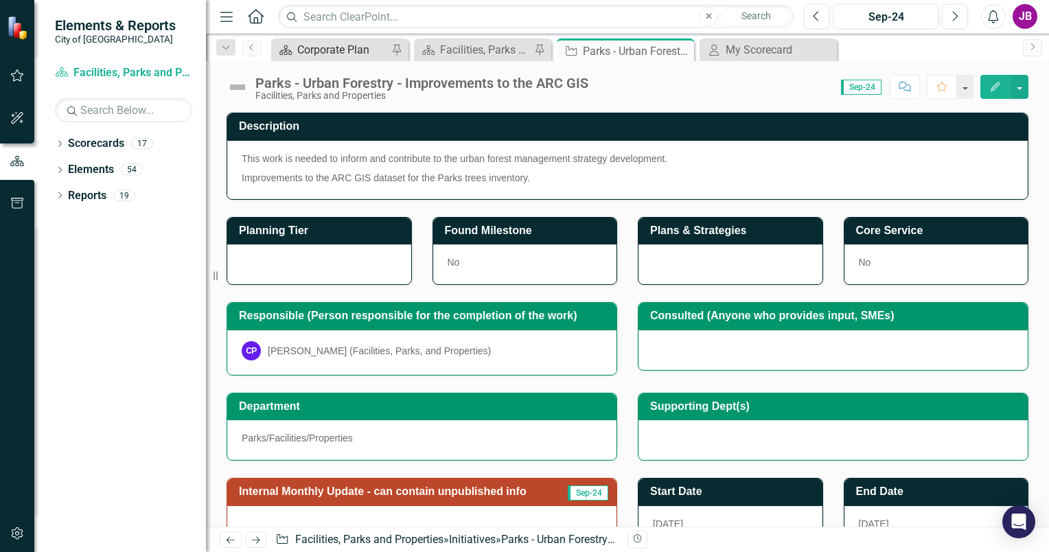
click at [361, 49] on div "Corporate Plan" at bounding box center [342, 49] width 91 height 17
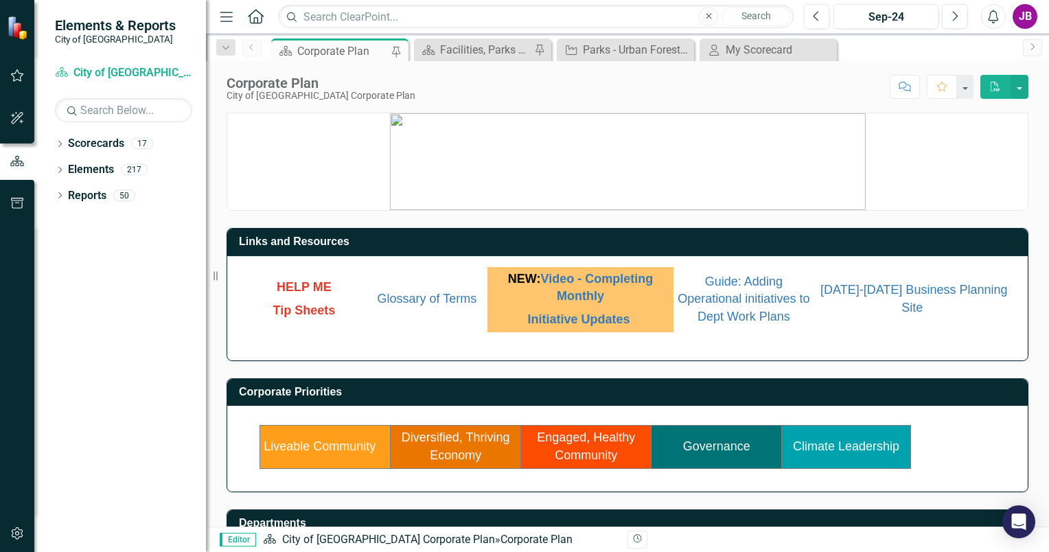
click at [300, 308] on span "Tip Sheets" at bounding box center [304, 311] width 63 height 14
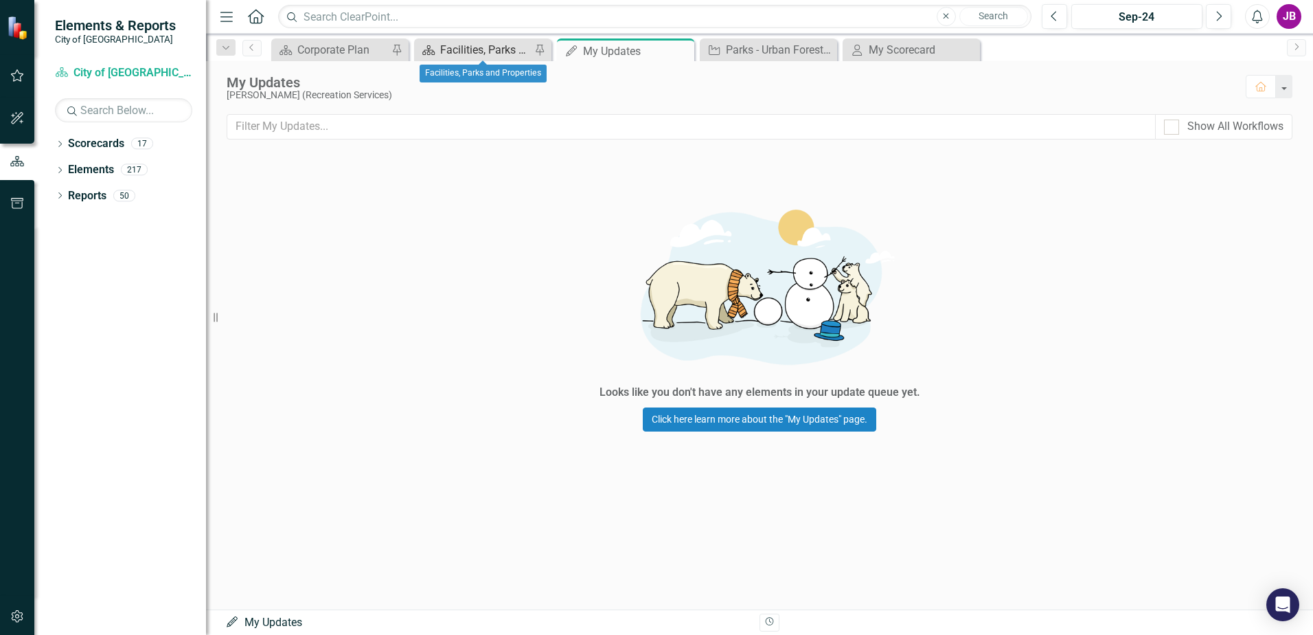
click at [470, 45] on div "Facilities, Parks and Properties" at bounding box center [485, 49] width 91 height 17
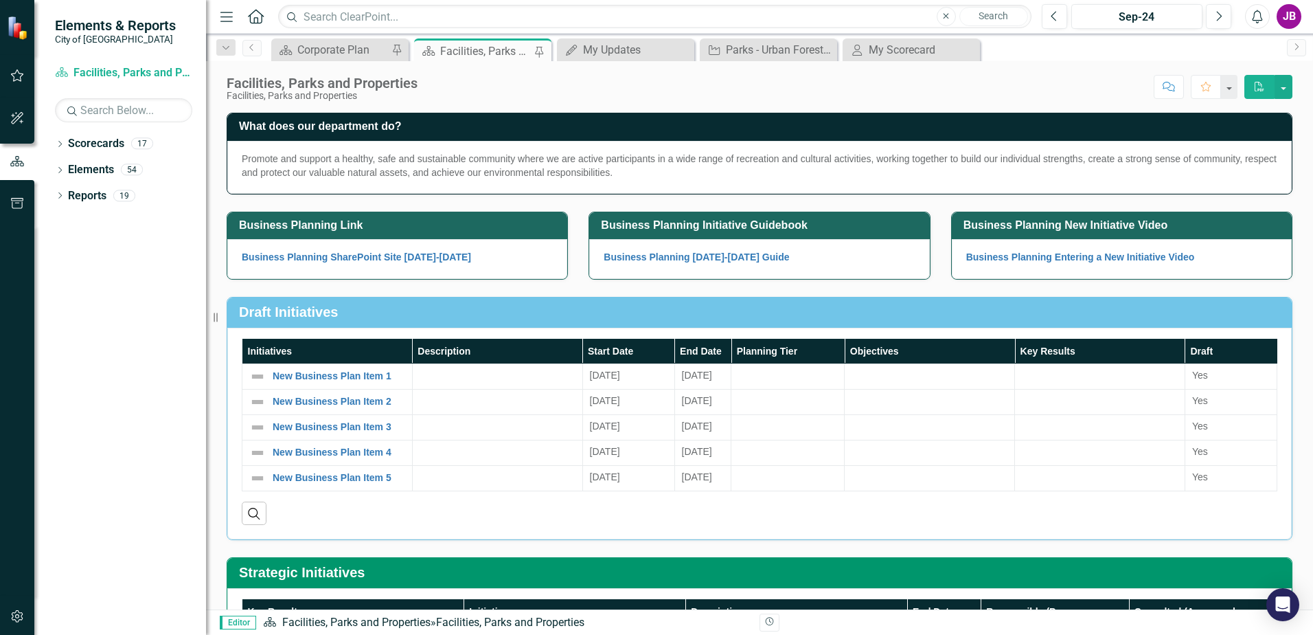
click at [1262, 312] on h3 "Draft Initiatives" at bounding box center [762, 311] width 1046 height 15
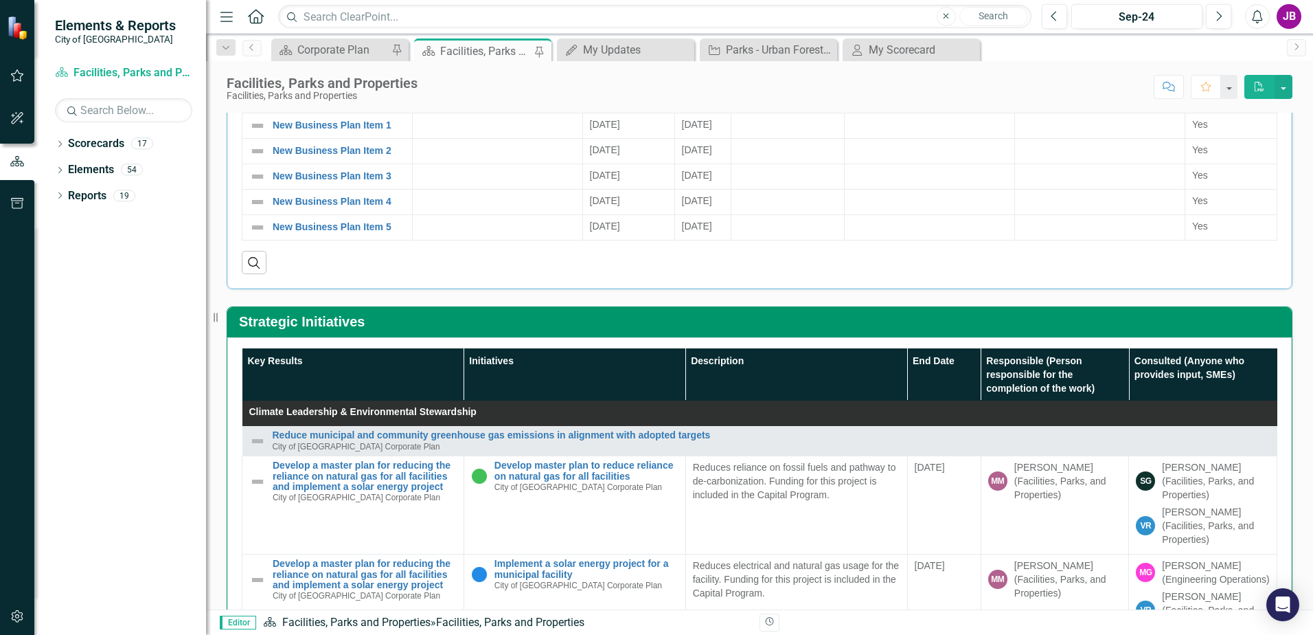
scroll to position [275, 0]
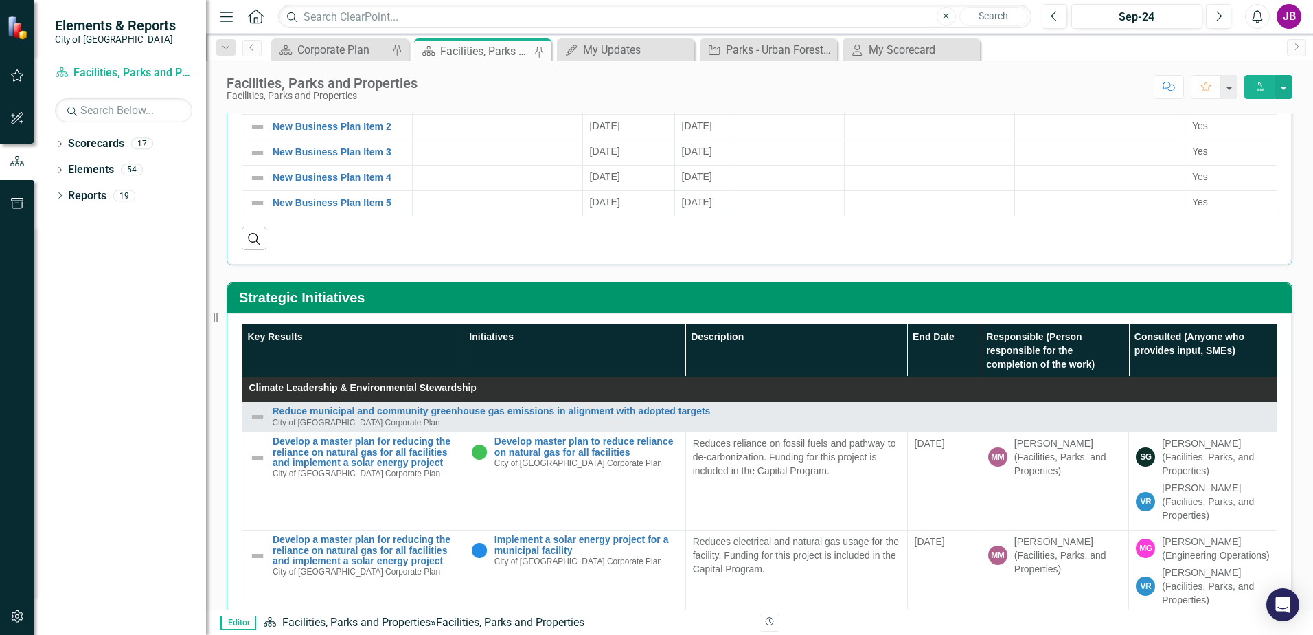
click at [850, 292] on h3 "Strategic Initiatives" at bounding box center [762, 297] width 1046 height 15
click at [1209, 321] on div "Key Results Initiatives Description End Date Responsible (Person responsible fo…" at bounding box center [759, 580] width 1065 height 535
click at [1260, 84] on icon "PDF" at bounding box center [1259, 87] width 12 height 10
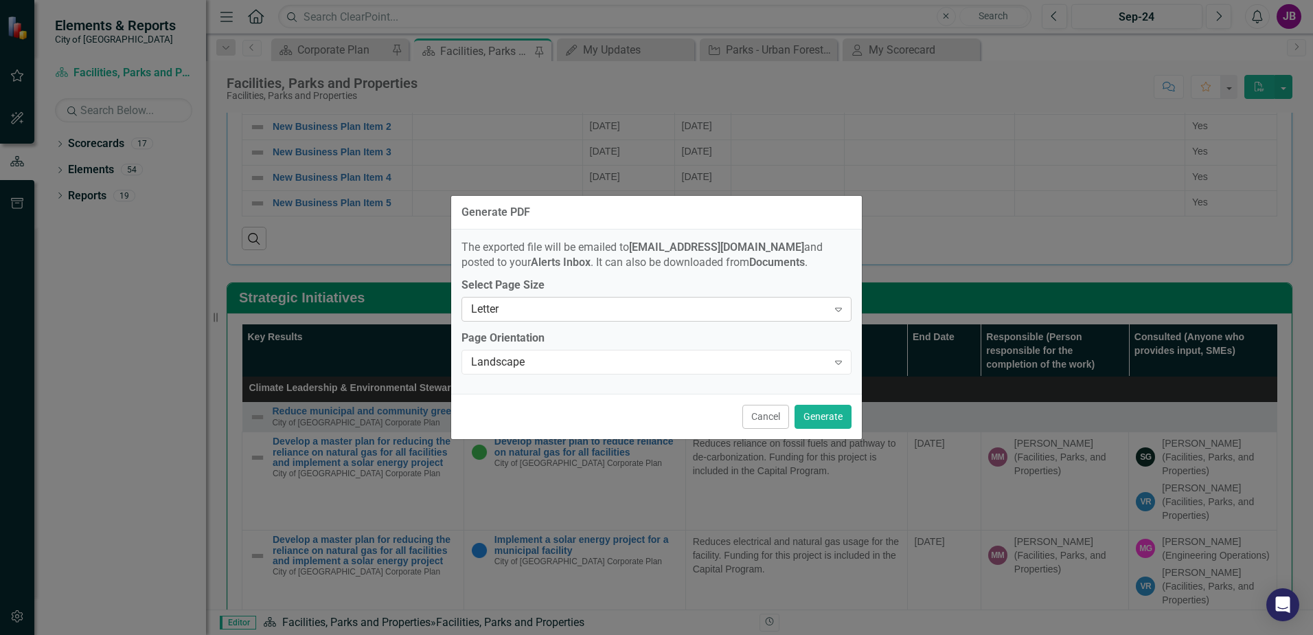
click at [561, 309] on div "Letter" at bounding box center [649, 310] width 356 height 16
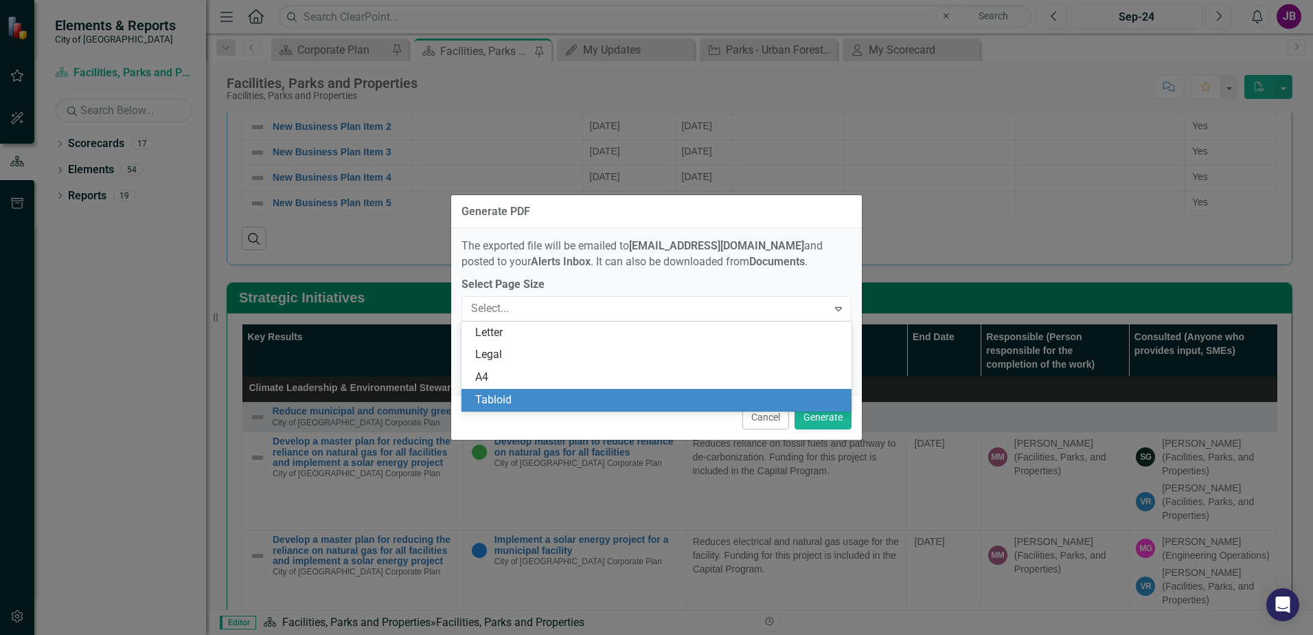
click at [523, 396] on div "Tabloid" at bounding box center [659, 400] width 368 height 16
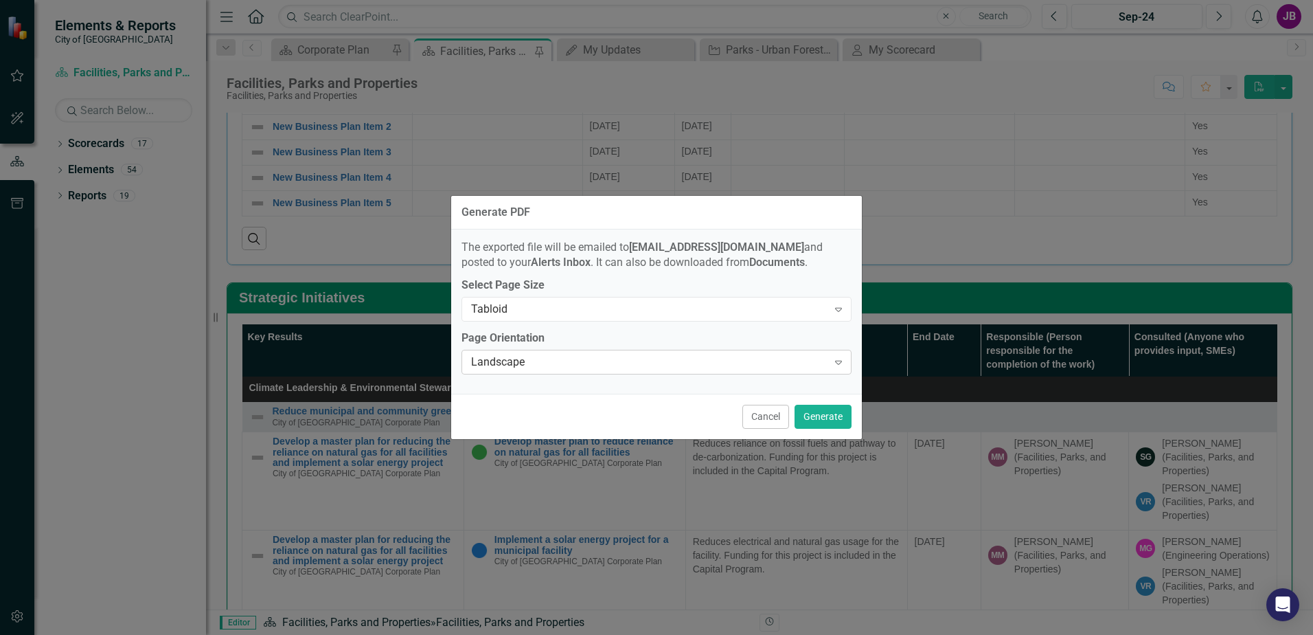
click at [518, 367] on div "Landscape" at bounding box center [649, 362] width 356 height 16
click at [823, 409] on button "Generate" at bounding box center [823, 417] width 57 height 24
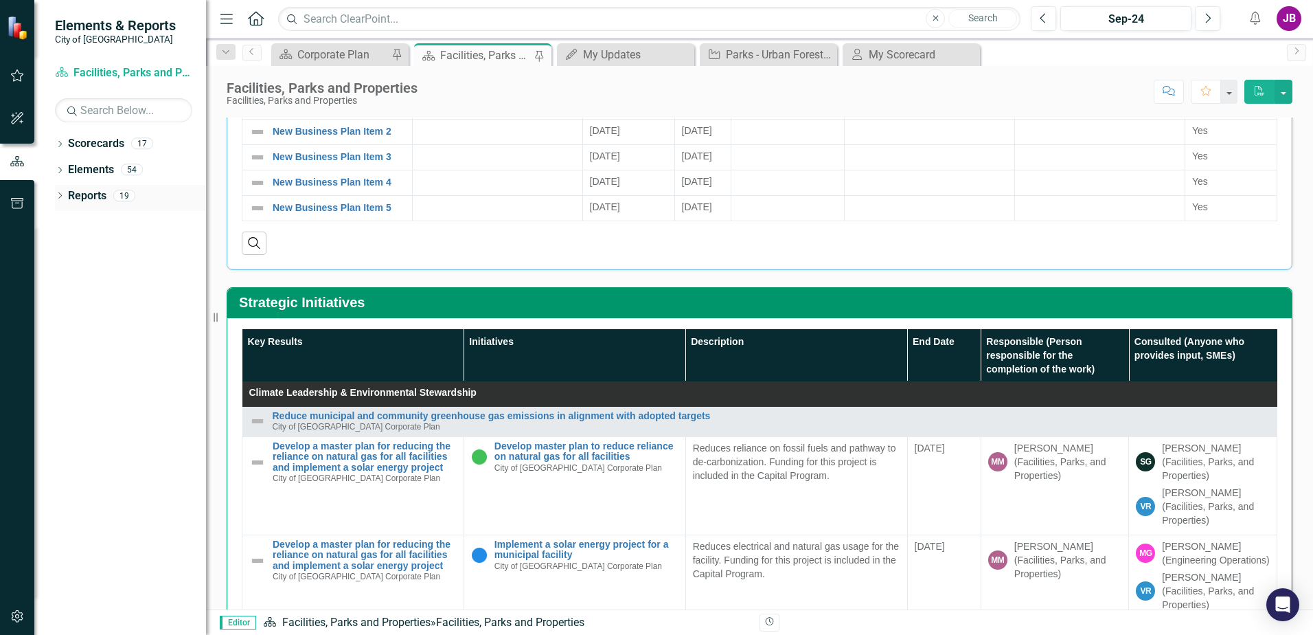
click at [66, 201] on div "Dropdown Reports 19" at bounding box center [130, 198] width 151 height 26
click at [59, 197] on icon "Dropdown" at bounding box center [60, 197] width 10 height 8
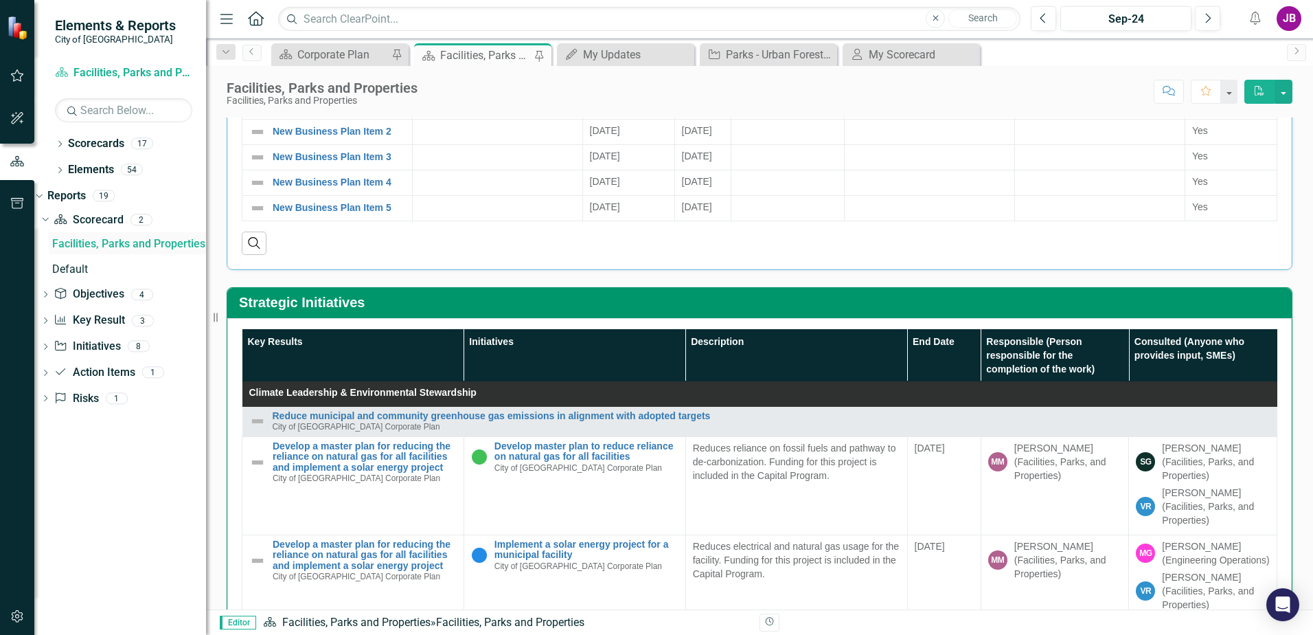
click at [104, 238] on div "Facilities, Parks and Properties" at bounding box center [129, 244] width 154 height 12
